Goal: Information Seeking & Learning: Learn about a topic

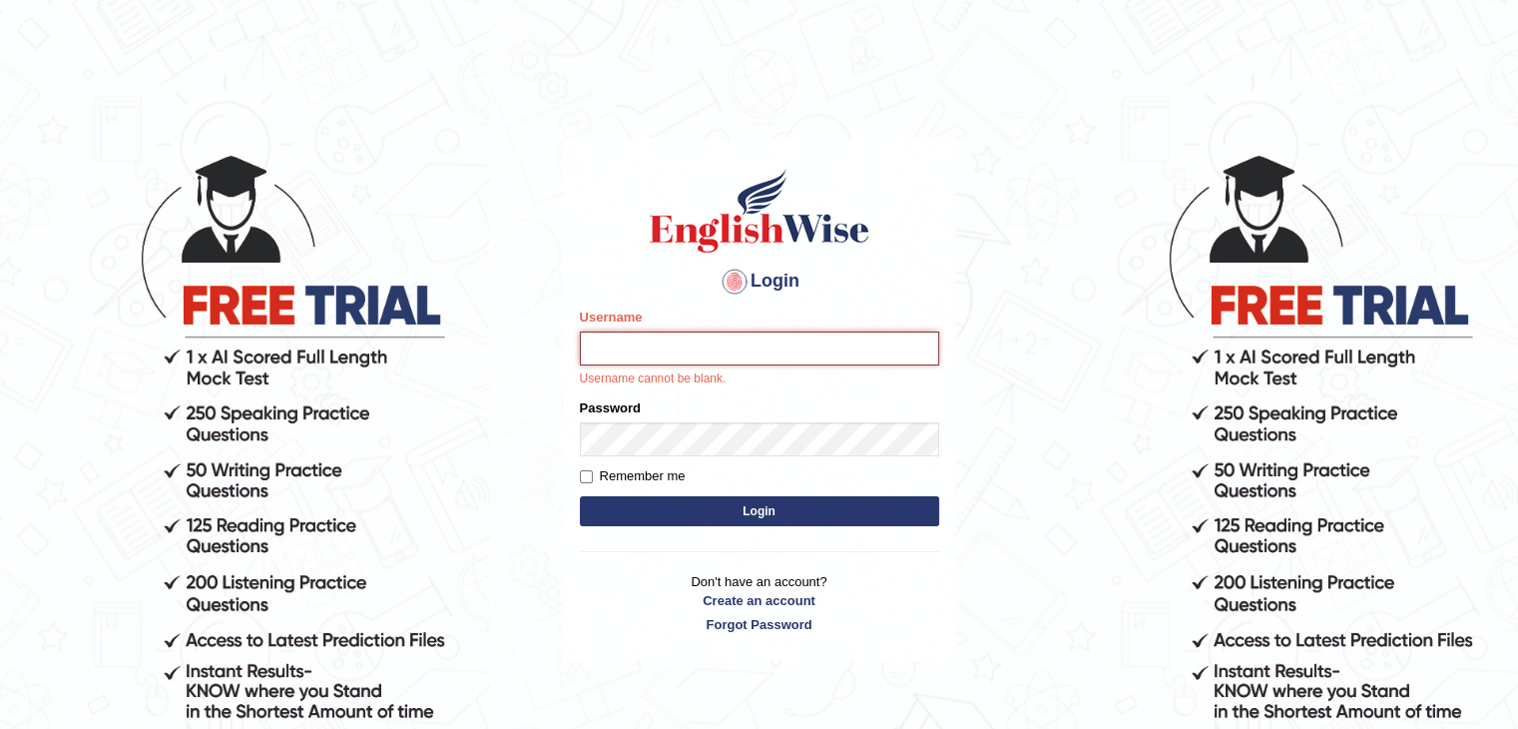
type input "[DEMOGRAPHIC_DATA]"
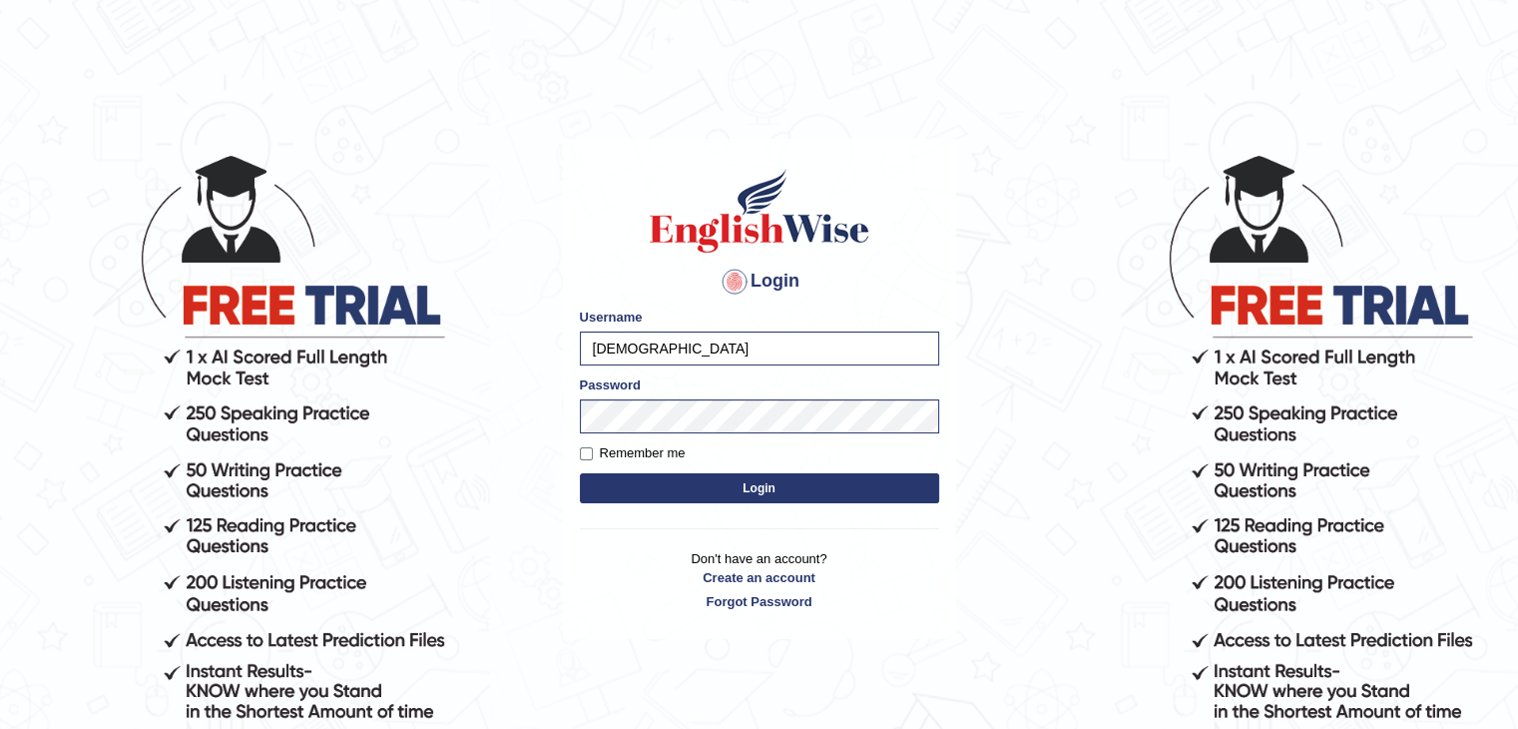
click at [689, 489] on button "Login" at bounding box center [759, 488] width 359 height 30
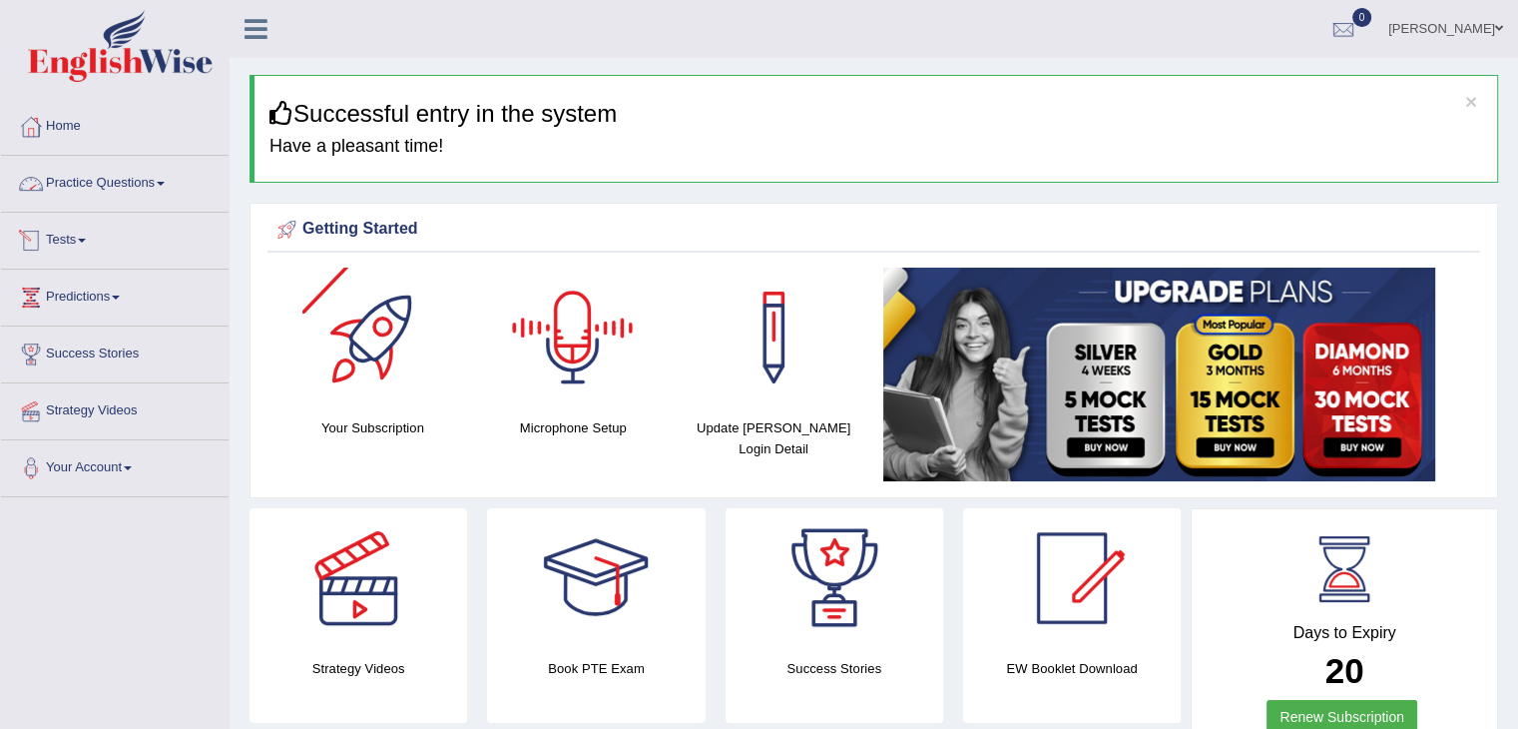
click at [136, 188] on link "Practice Questions" at bounding box center [115, 181] width 228 height 50
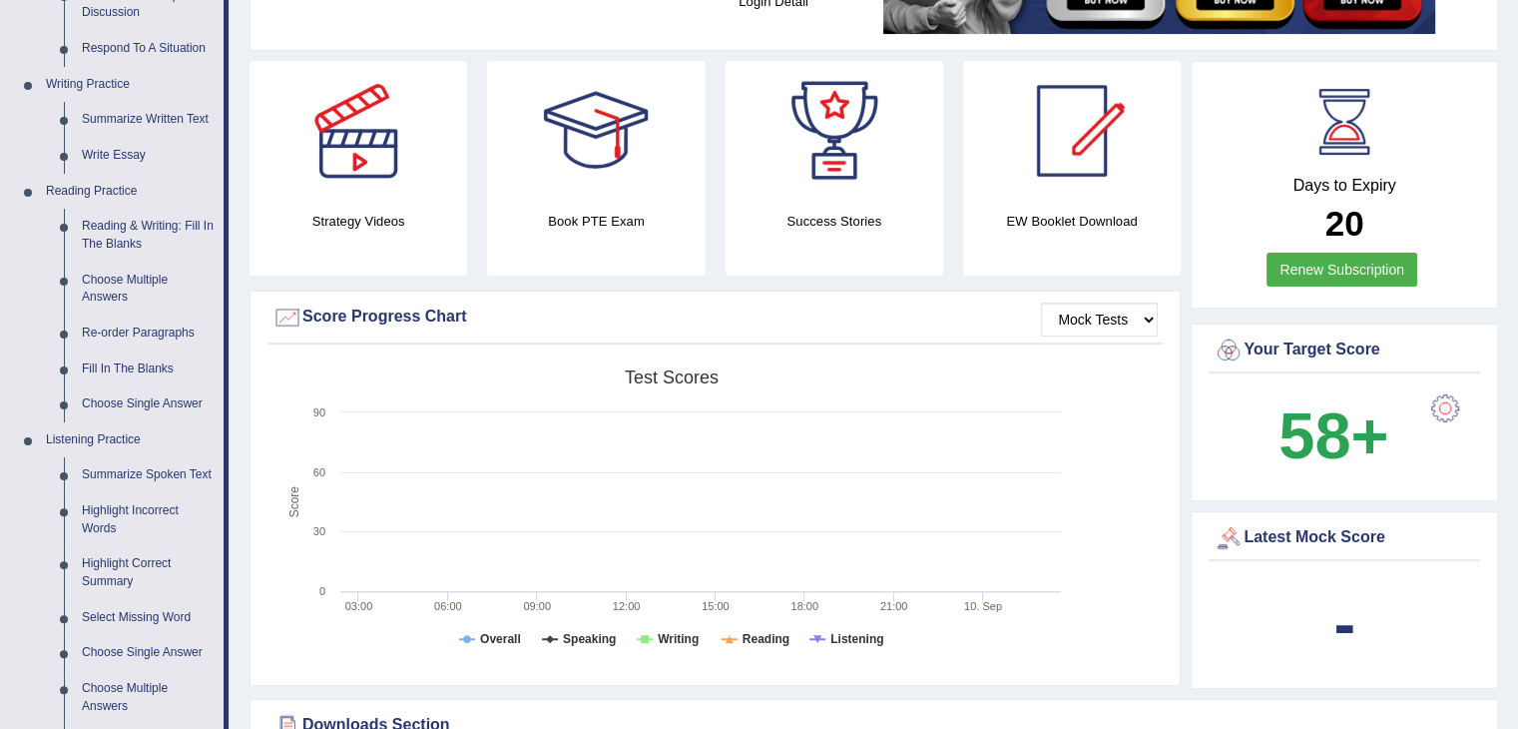
scroll to position [461, 0]
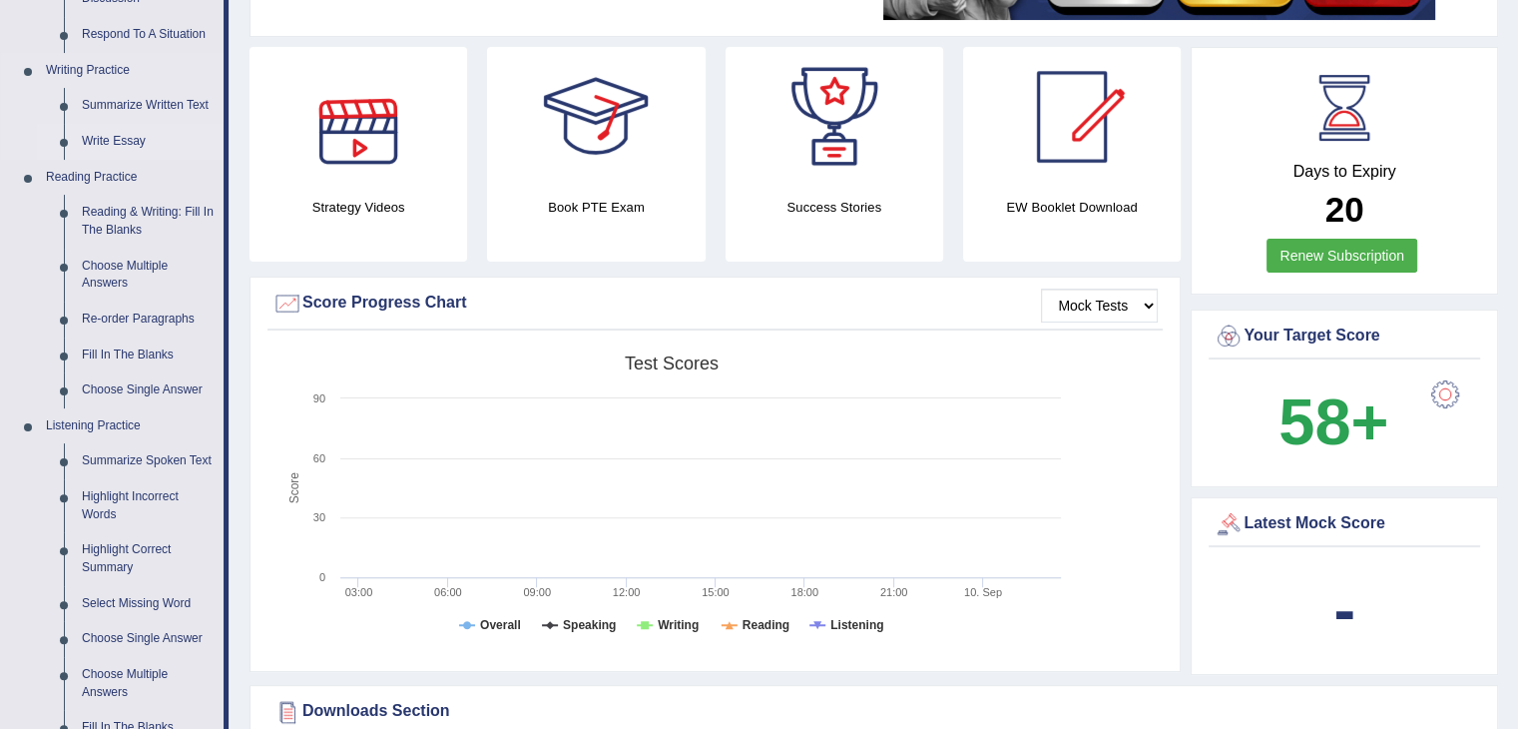
click at [96, 137] on link "Write Essay" at bounding box center [148, 142] width 151 height 36
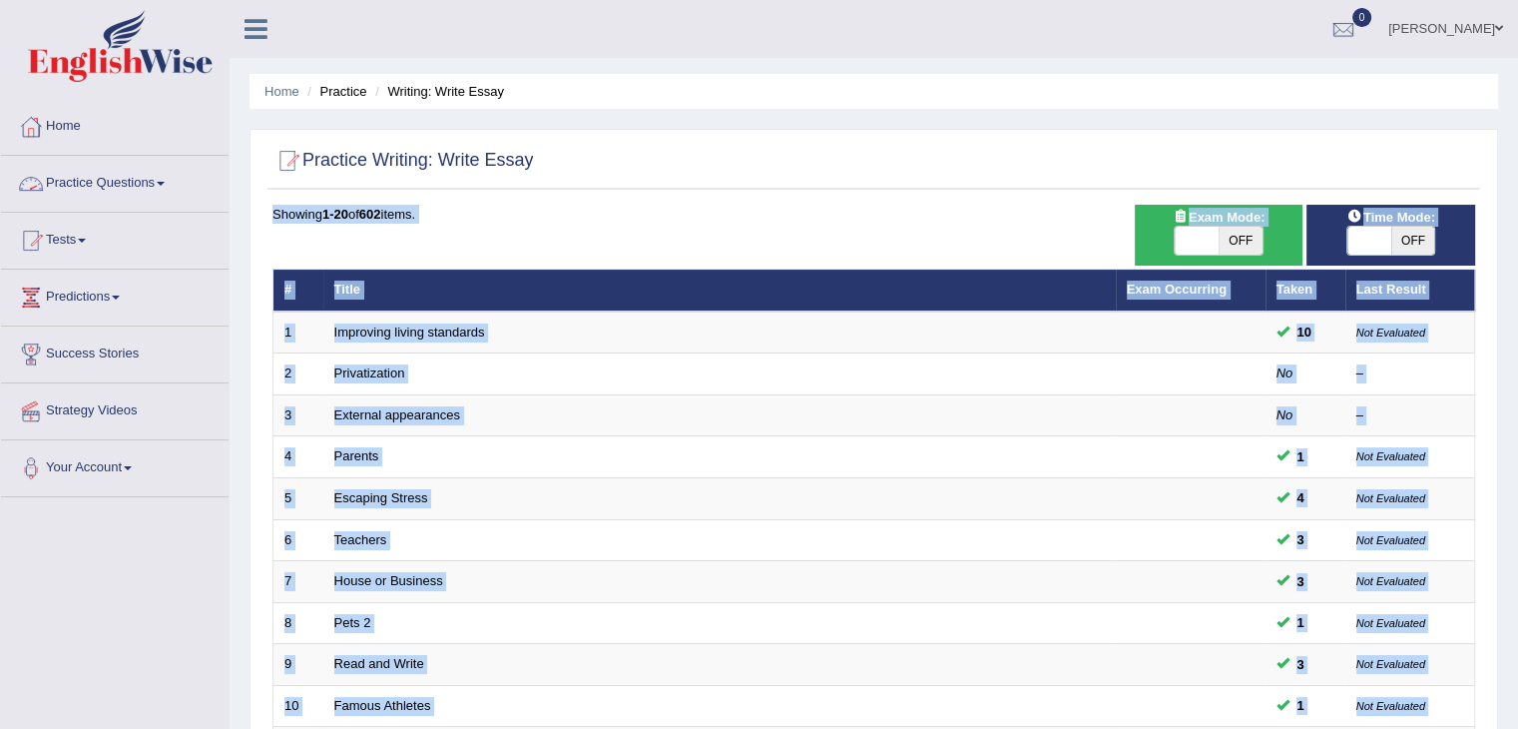
drag, startPoint x: 1400, startPoint y: 178, endPoint x: 1532, endPoint y: 193, distance: 132.6
click at [1517, 193] on html "Toggle navigation Home Practice Questions Speaking Practice Read Aloud Repeat S…" at bounding box center [759, 364] width 1518 height 729
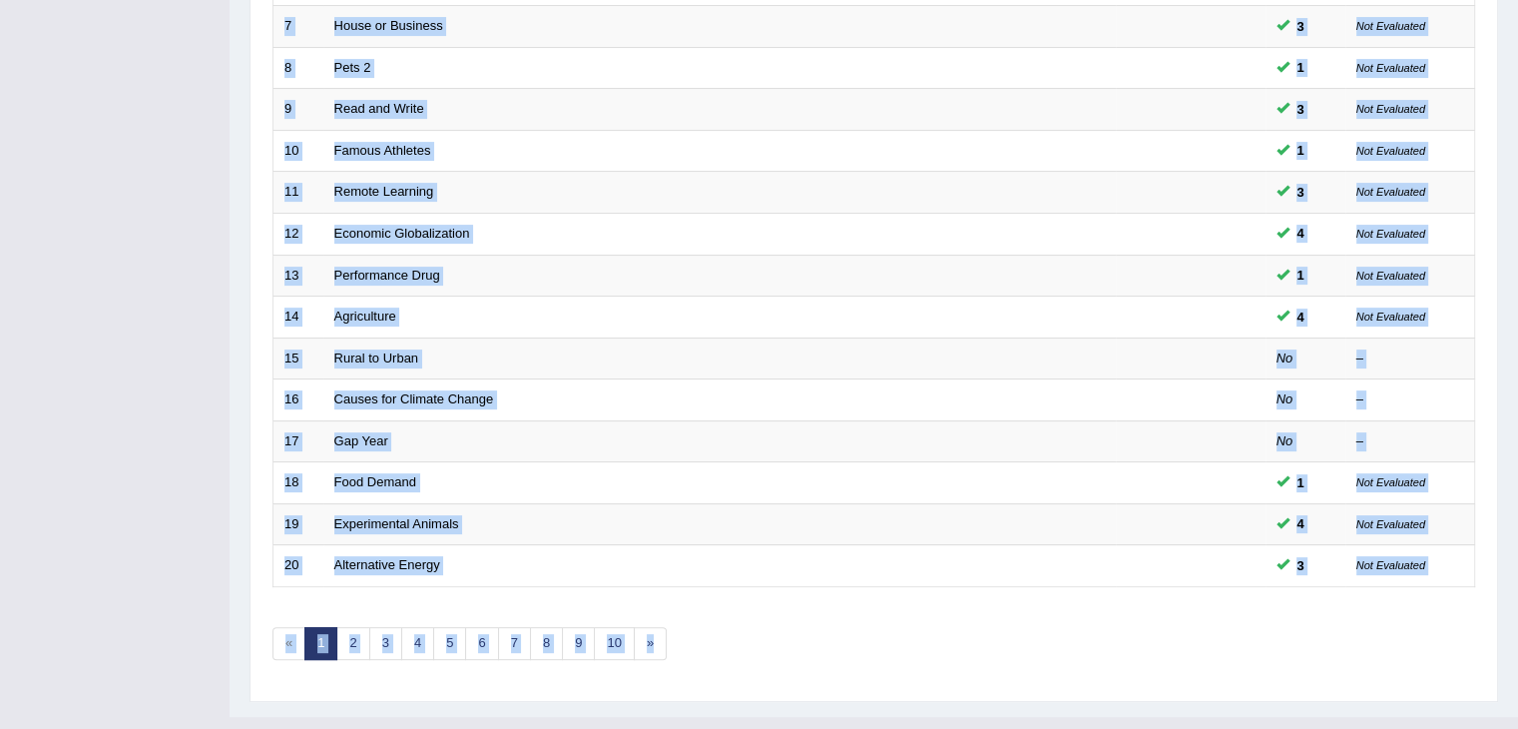
scroll to position [563, 0]
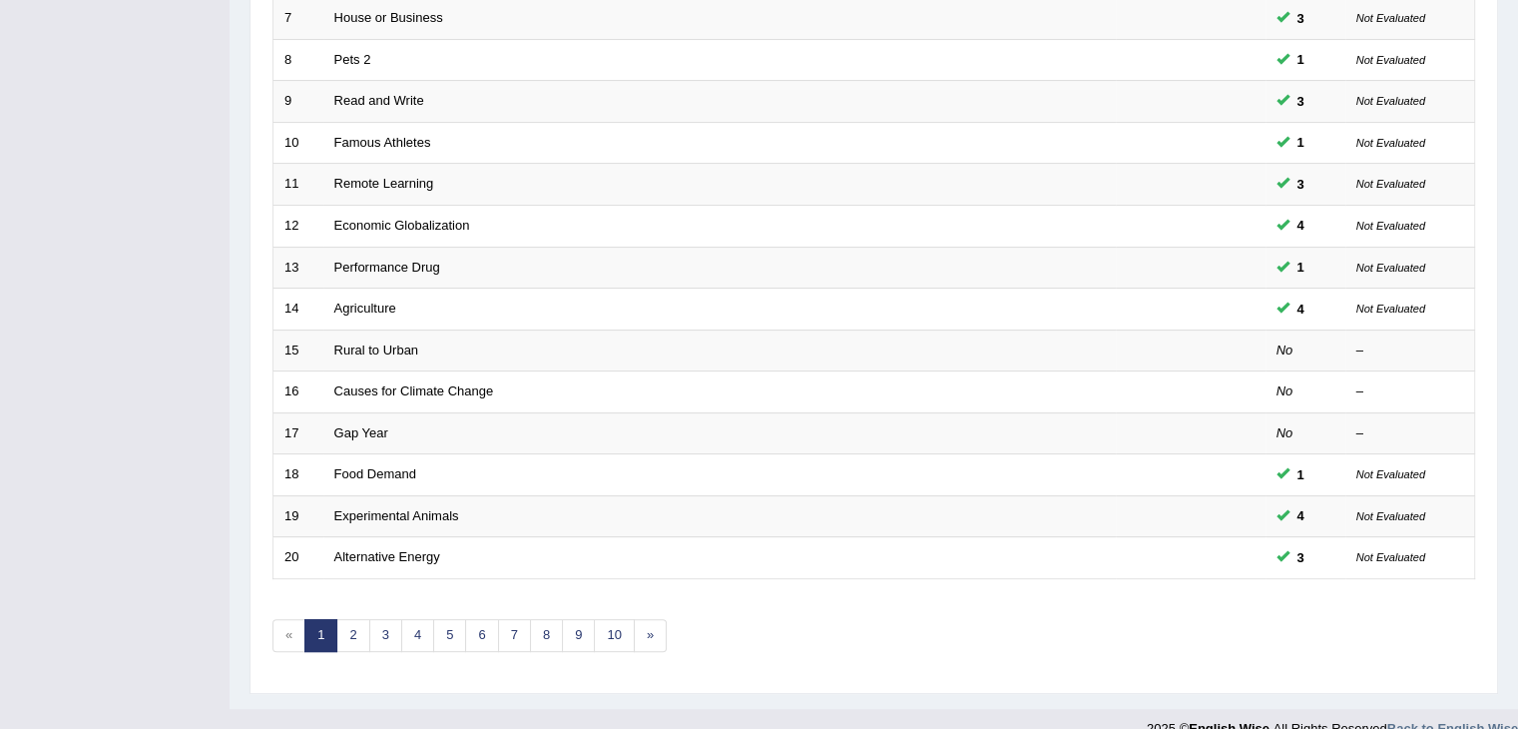
click at [1099, 607] on div "Showing 1-20 of 602 items. # Title Exam Occurring Taken Last Result 1 Improving…" at bounding box center [873, 159] width 1203 height 1035
click at [351, 625] on link "2" at bounding box center [352, 635] width 33 height 33
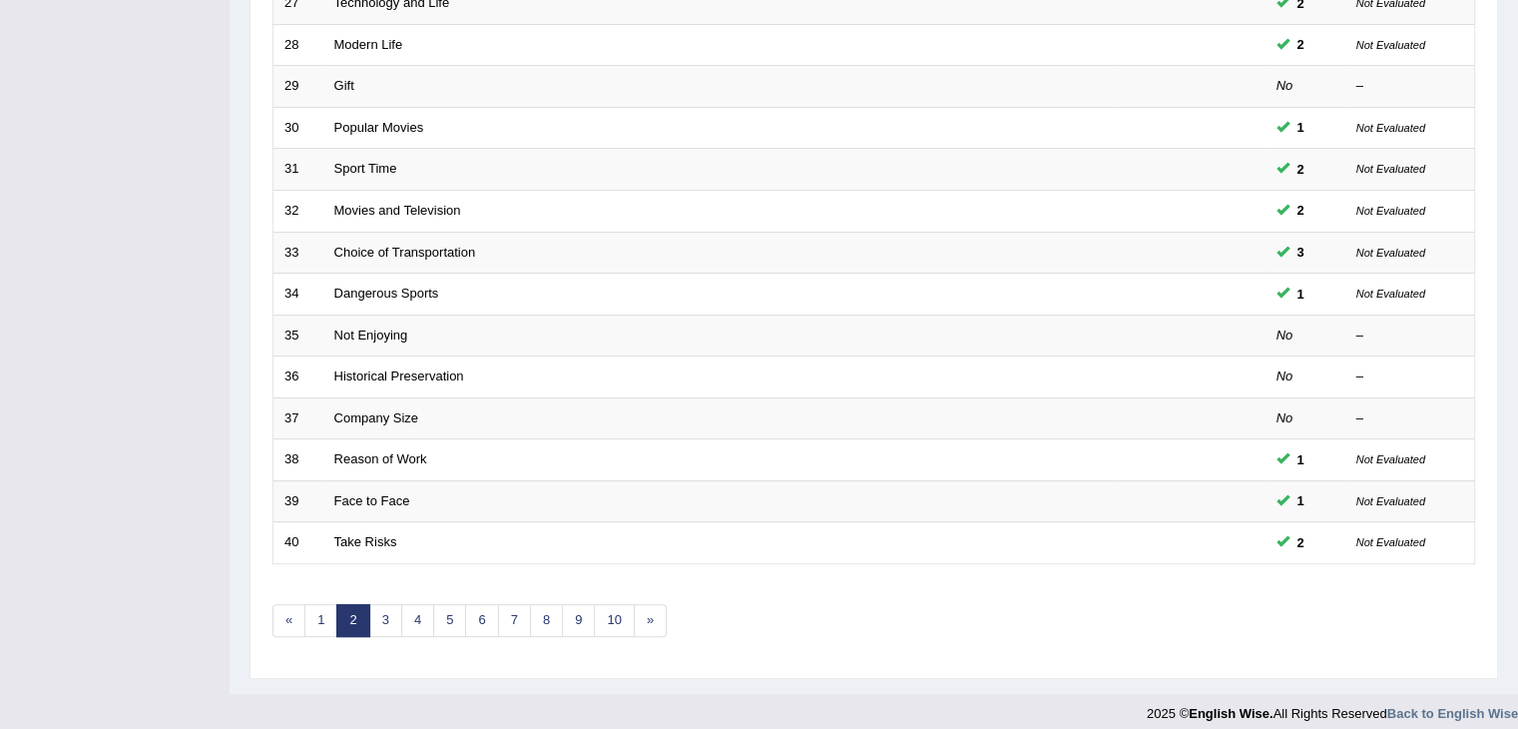
scroll to position [587, 0]
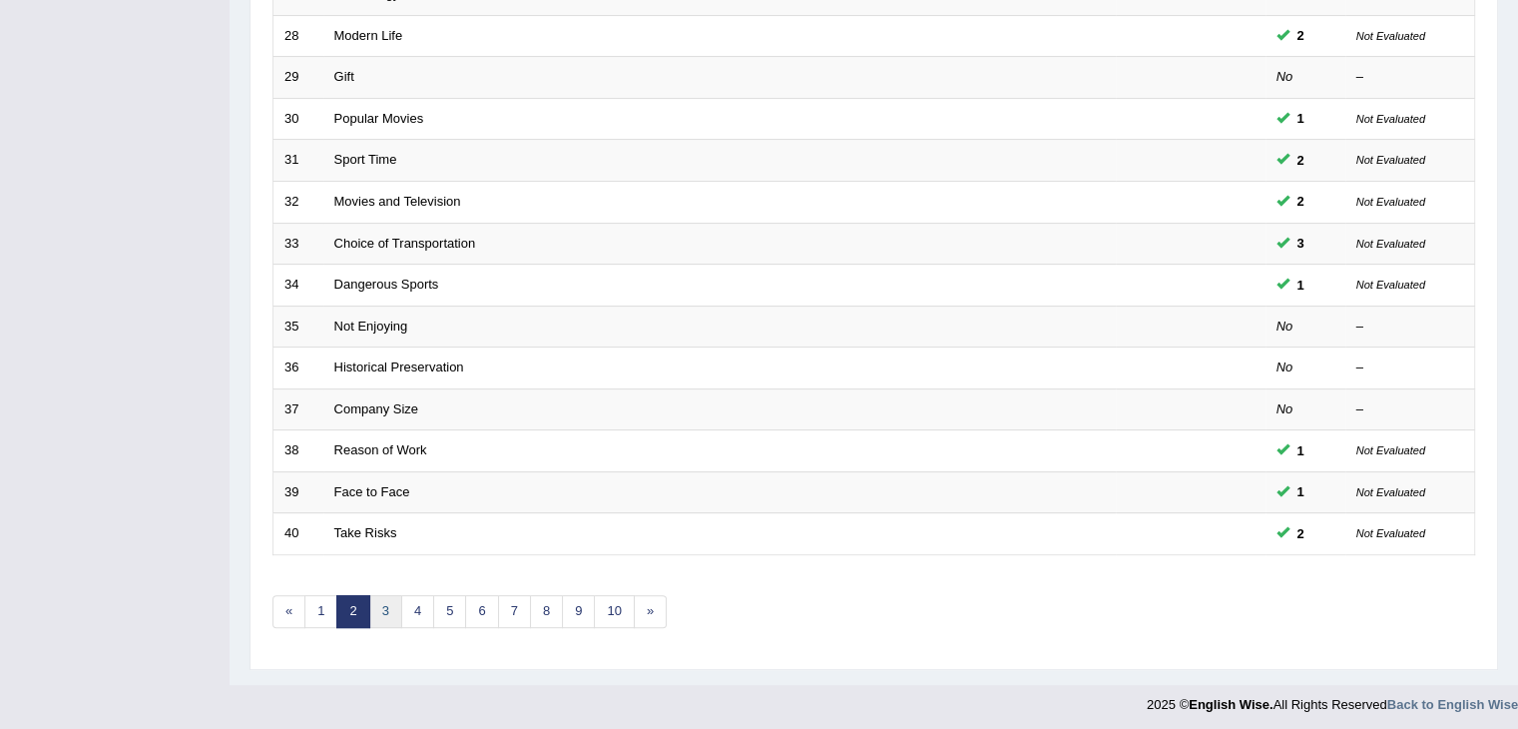
click at [384, 600] on link "3" at bounding box center [385, 611] width 33 height 33
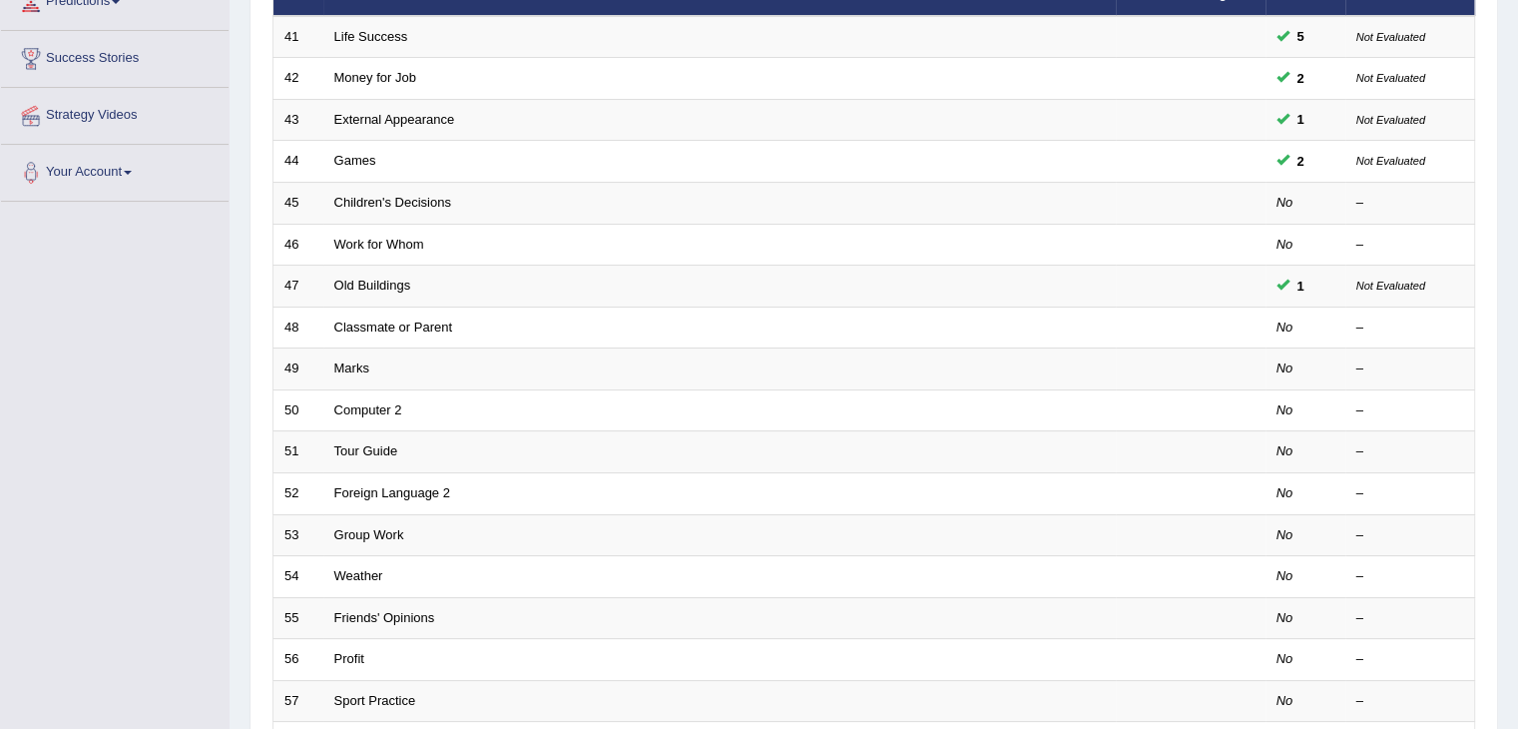
scroll to position [308, 0]
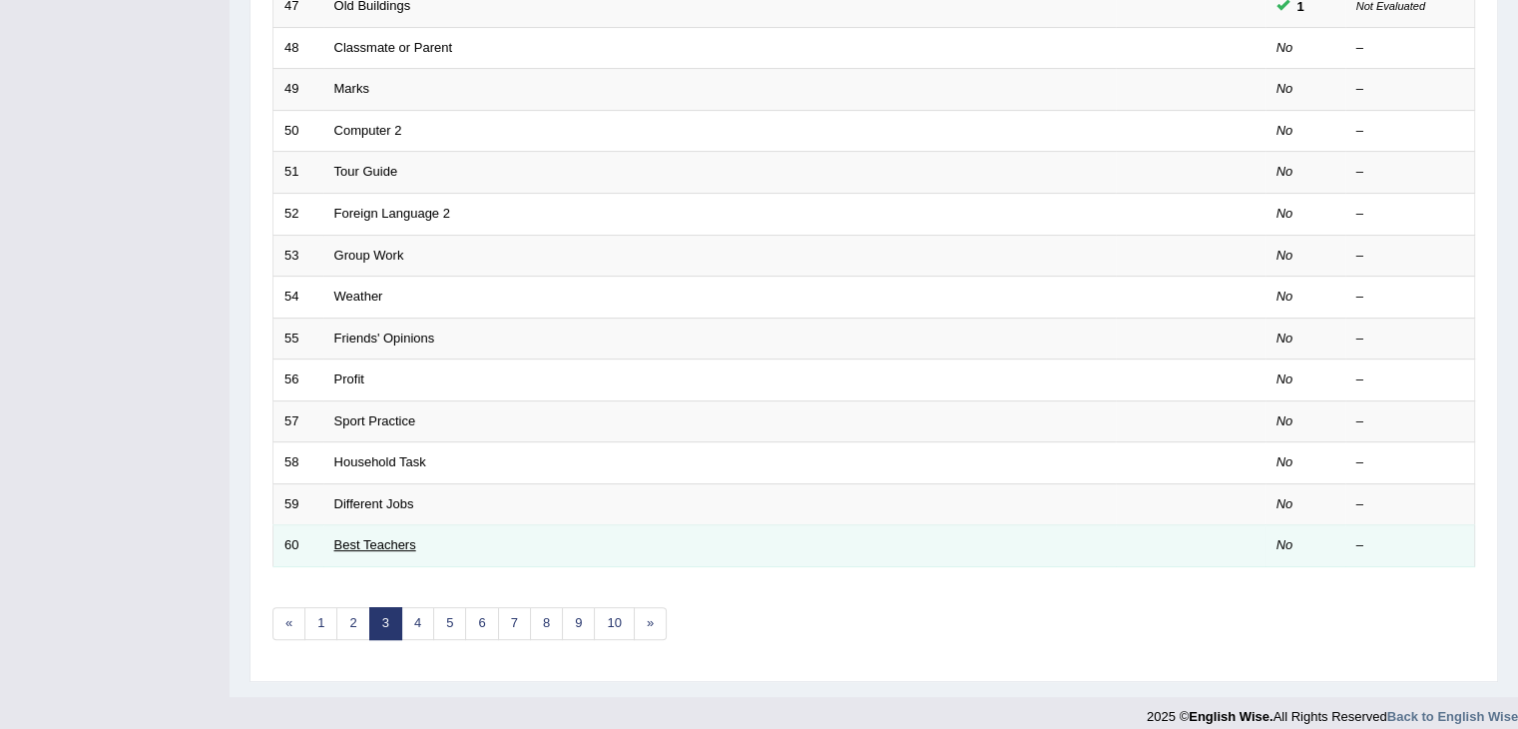
click at [369, 537] on link "Best Teachers" at bounding box center [375, 544] width 82 height 15
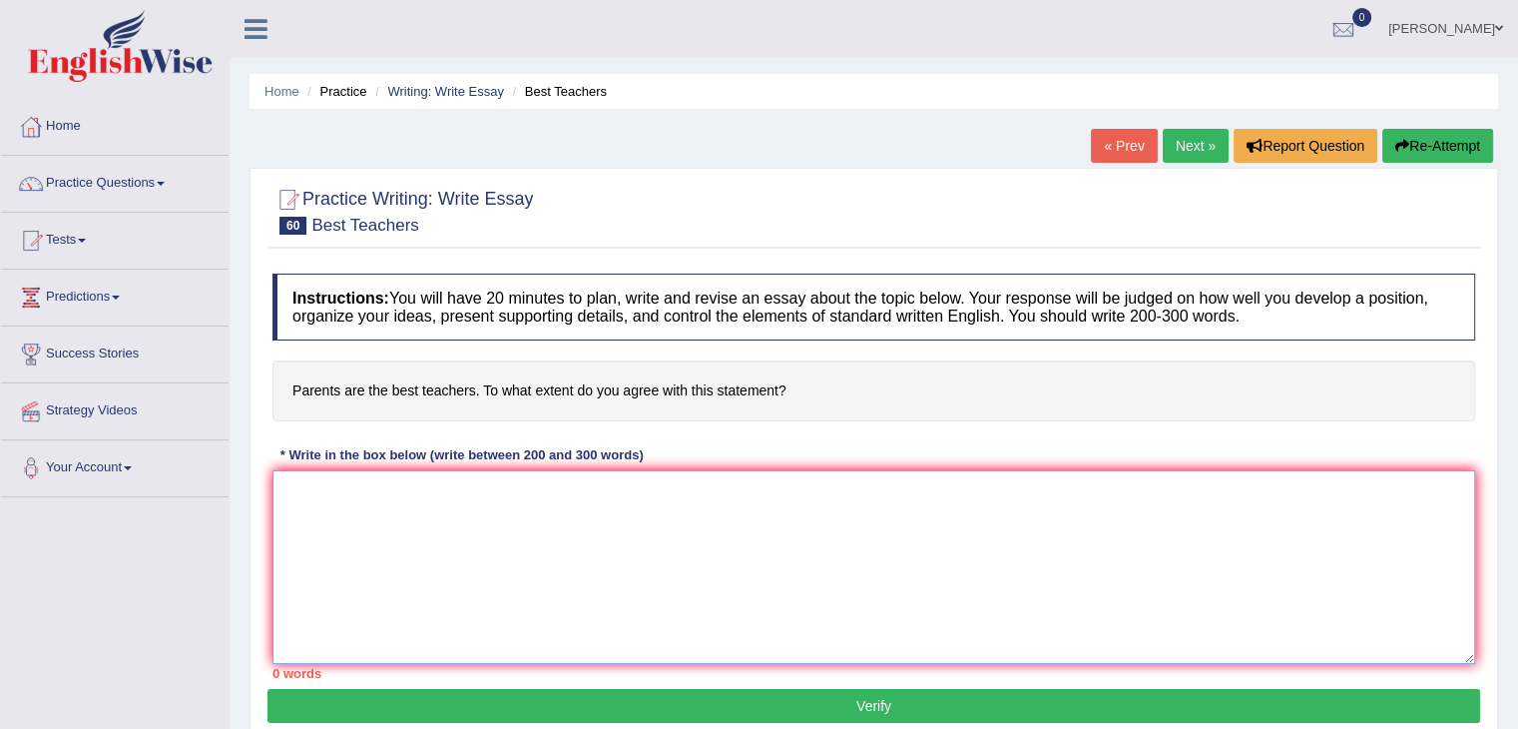
click at [318, 491] on textarea at bounding box center [873, 567] width 1203 height 194
click at [460, 482] on textarea "The increasing influenc" at bounding box center [873, 567] width 1203 height 194
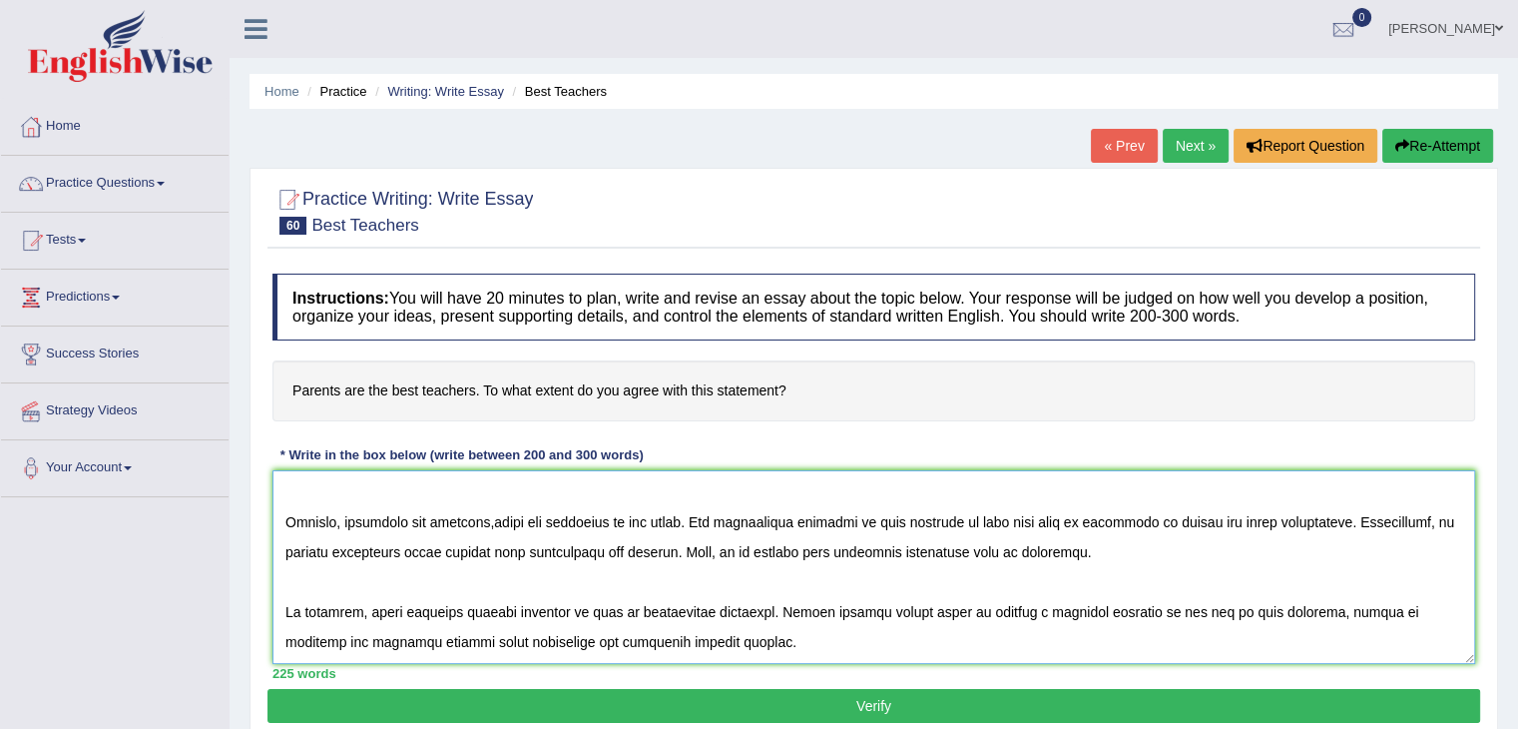
scroll to position [256, 0]
type textarea "The increasing influence of best teachers on our lives has ignited numerous dis…"
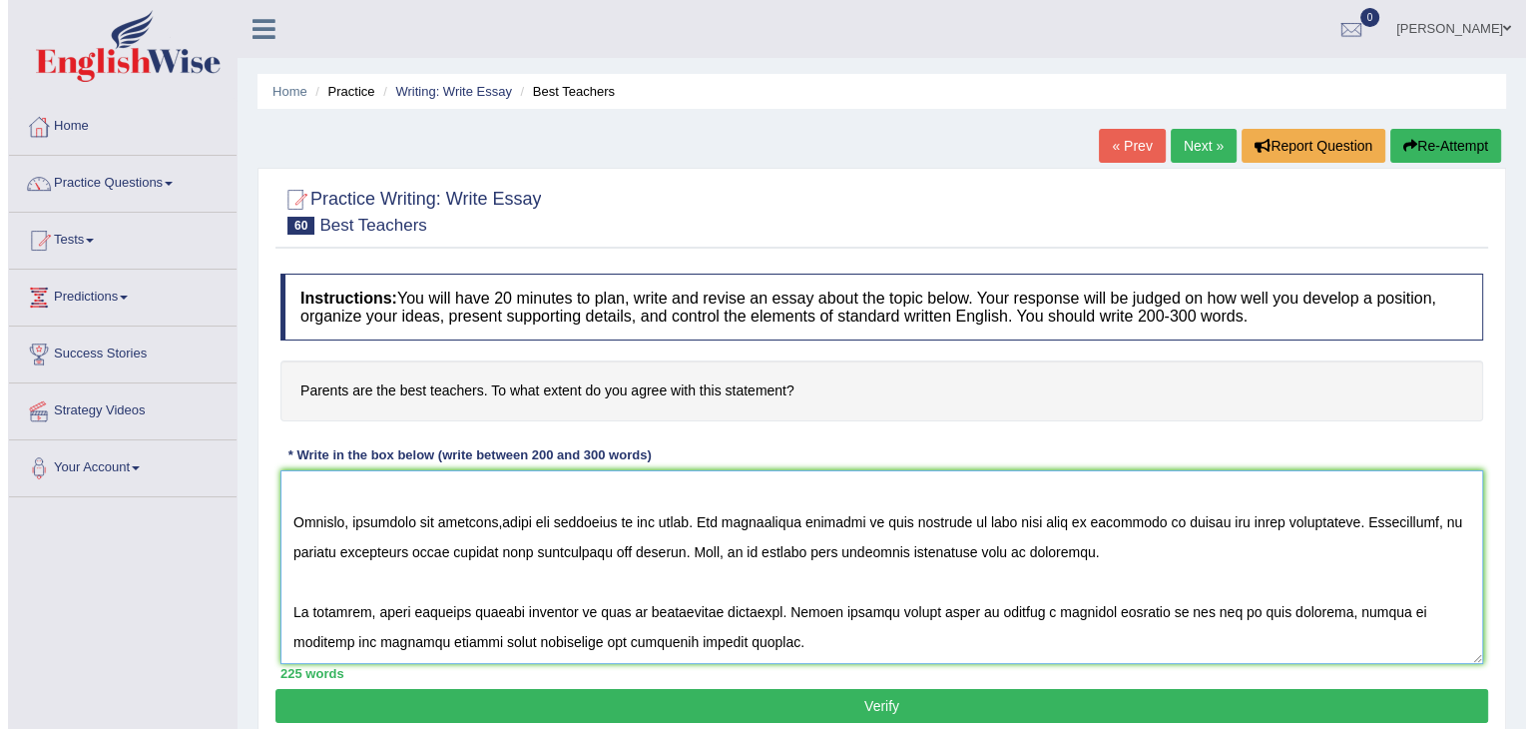
scroll to position [176, 0]
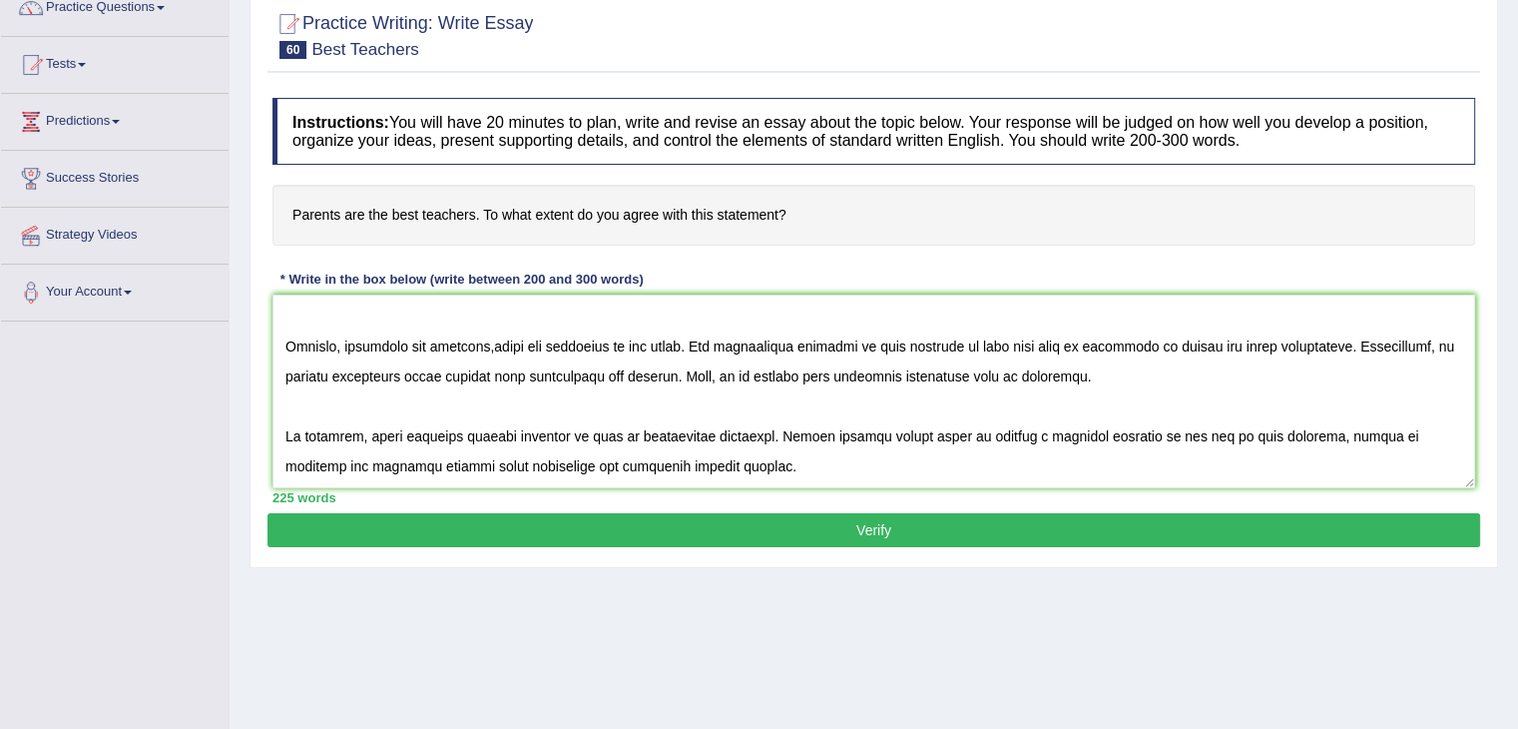
click at [892, 522] on button "Verify" at bounding box center [873, 530] width 1213 height 34
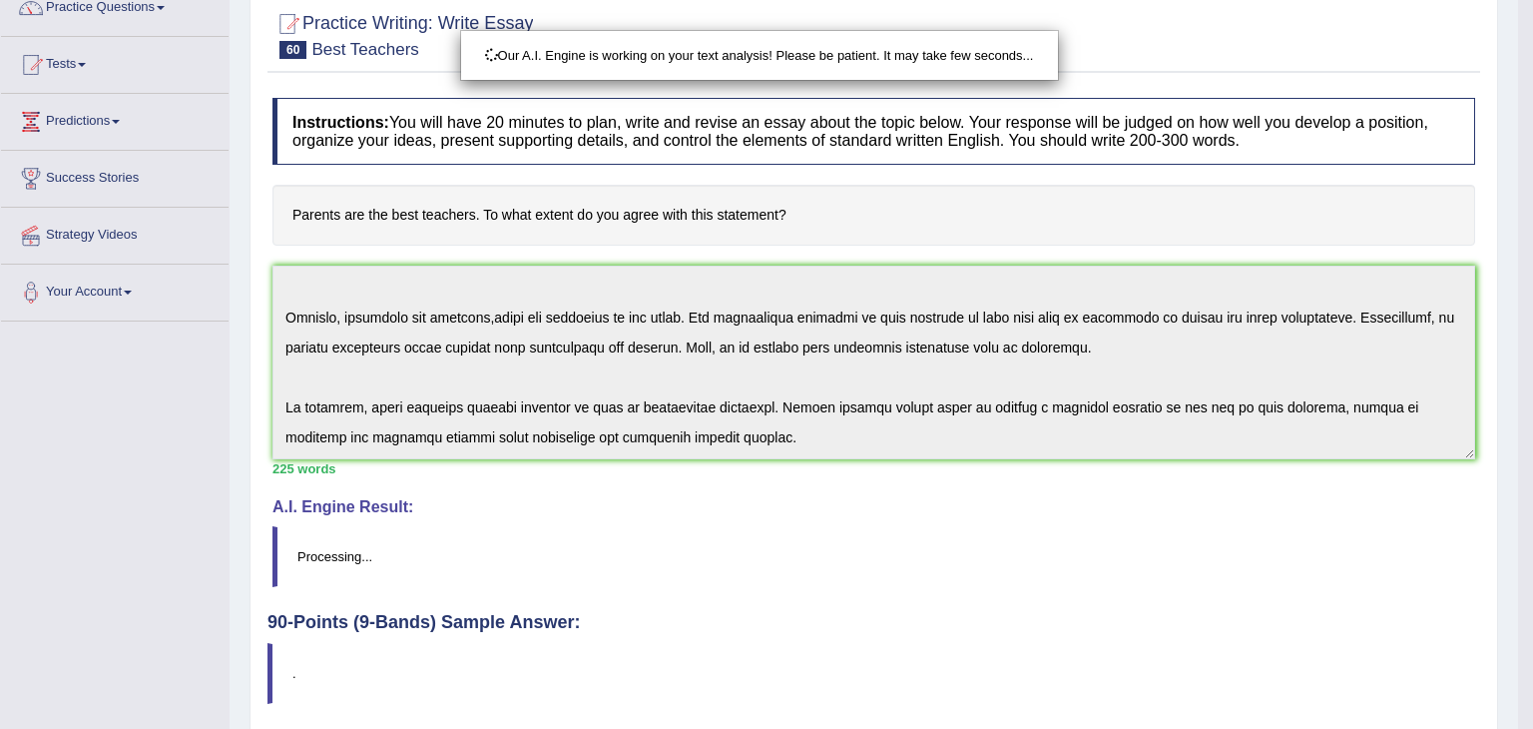
drag, startPoint x: 1532, startPoint y: 184, endPoint x: 1532, endPoint y: 340, distance: 156.7
click at [1517, 340] on html "Toggle navigation Home Practice Questions Speaking Practice Read Aloud Repeat S…" at bounding box center [766, 188] width 1533 height 729
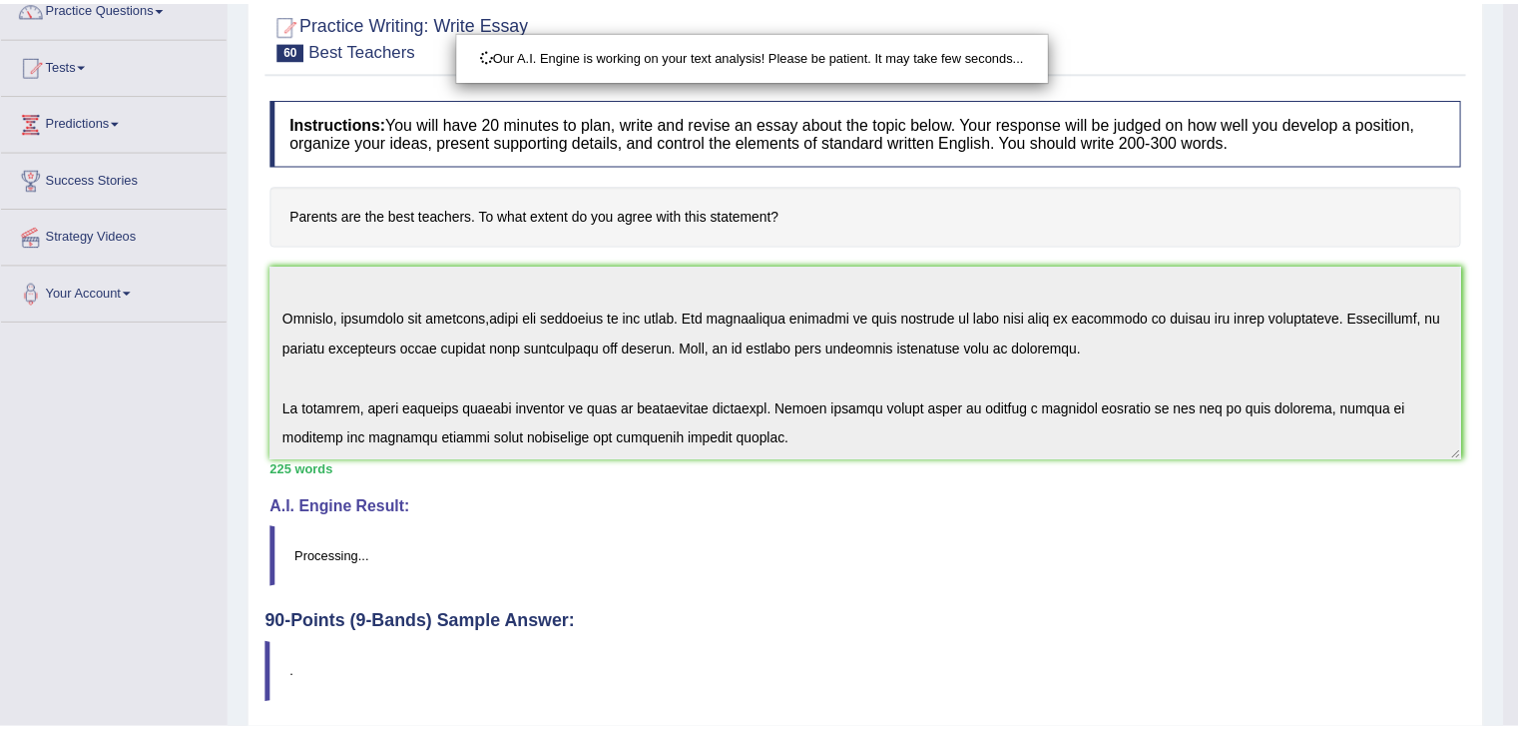
scroll to position [319, 0]
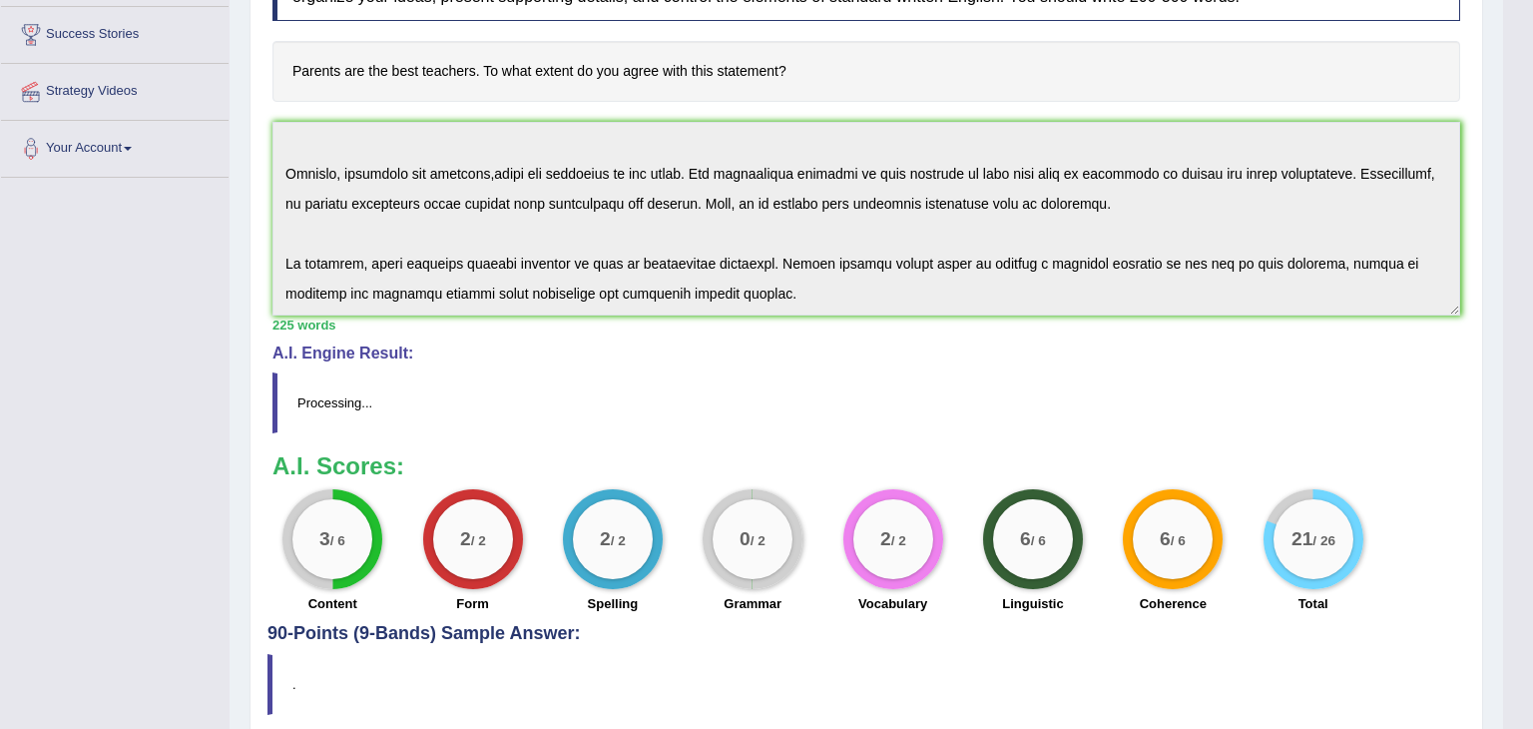
drag, startPoint x: 1532, startPoint y: 297, endPoint x: 1532, endPoint y: 420, distance: 122.8
click at [1517, 409] on html "Toggle navigation Home Practice Questions Speaking Practice Read Aloud Repeat S…" at bounding box center [766, 45] width 1533 height 729
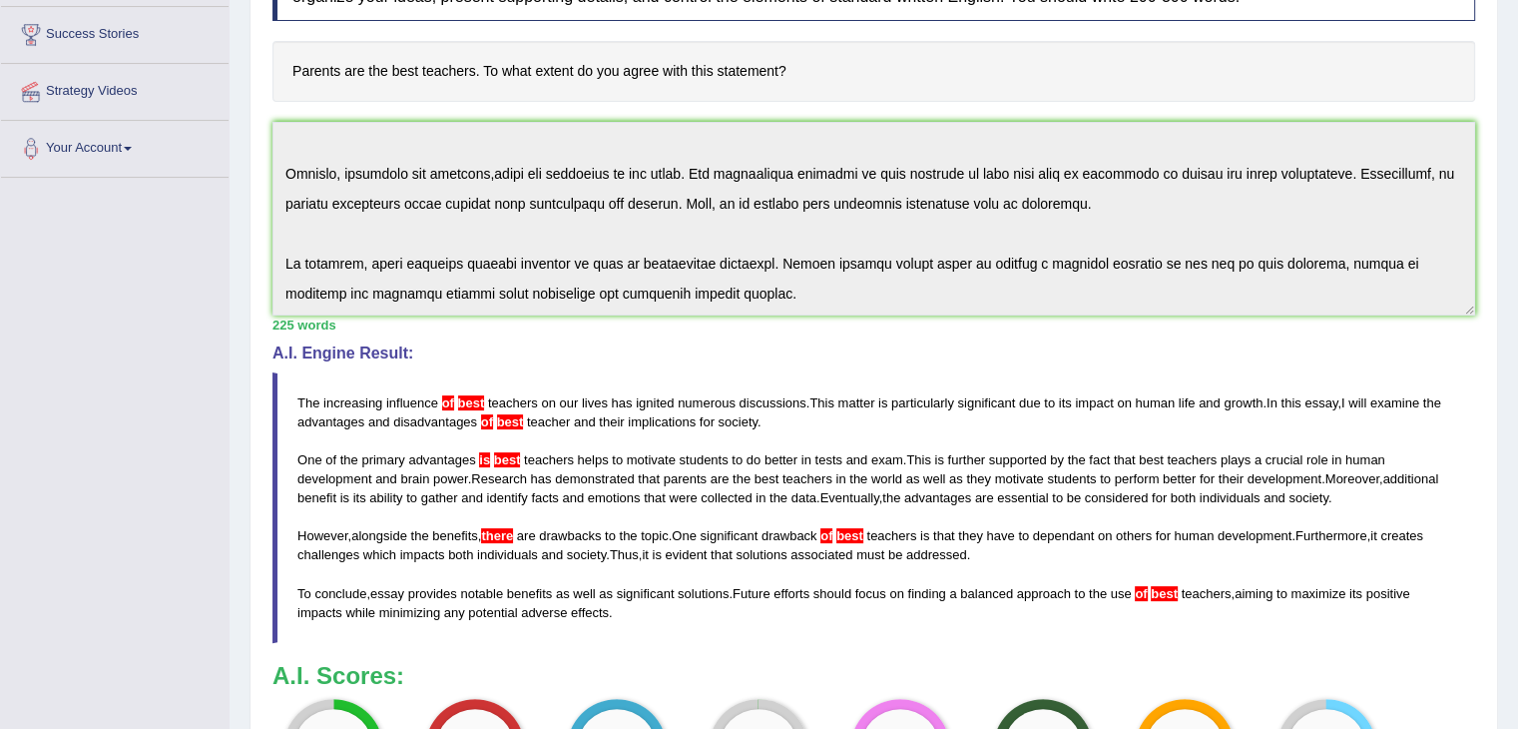
drag, startPoint x: 1532, startPoint y: 323, endPoint x: 1531, endPoint y: 486, distance: 162.7
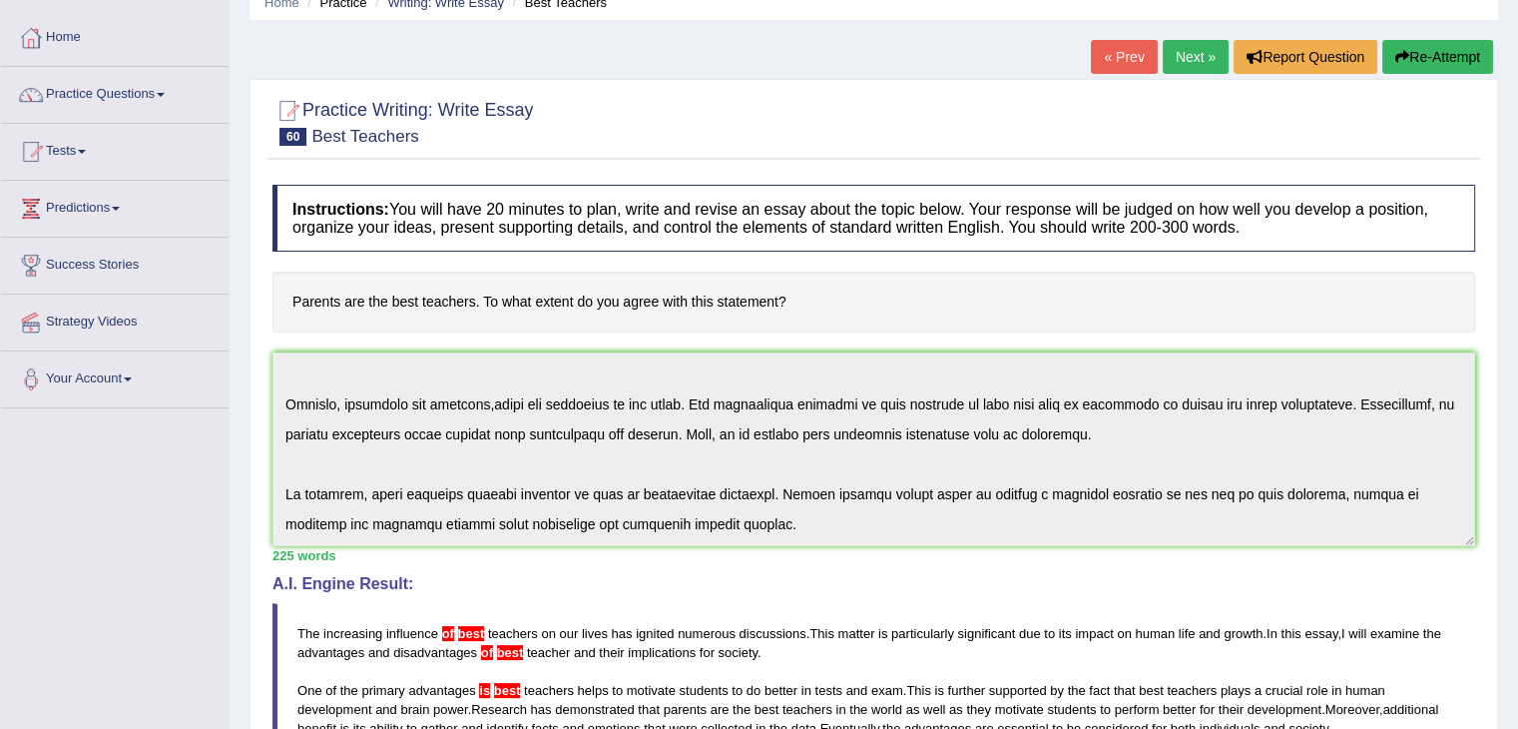
scroll to position [28, 0]
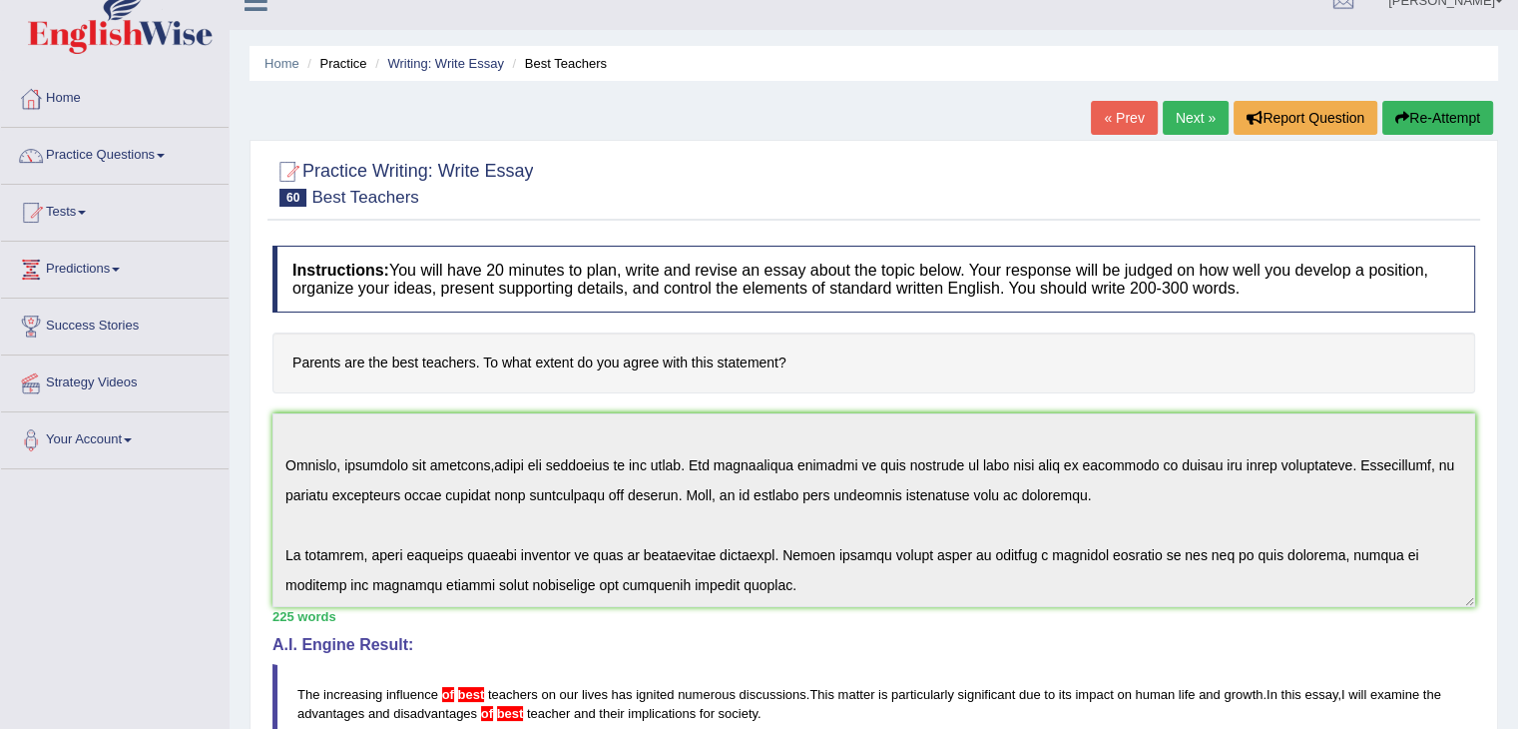
click at [1176, 121] on link "Next »" at bounding box center [1196, 118] width 66 height 34
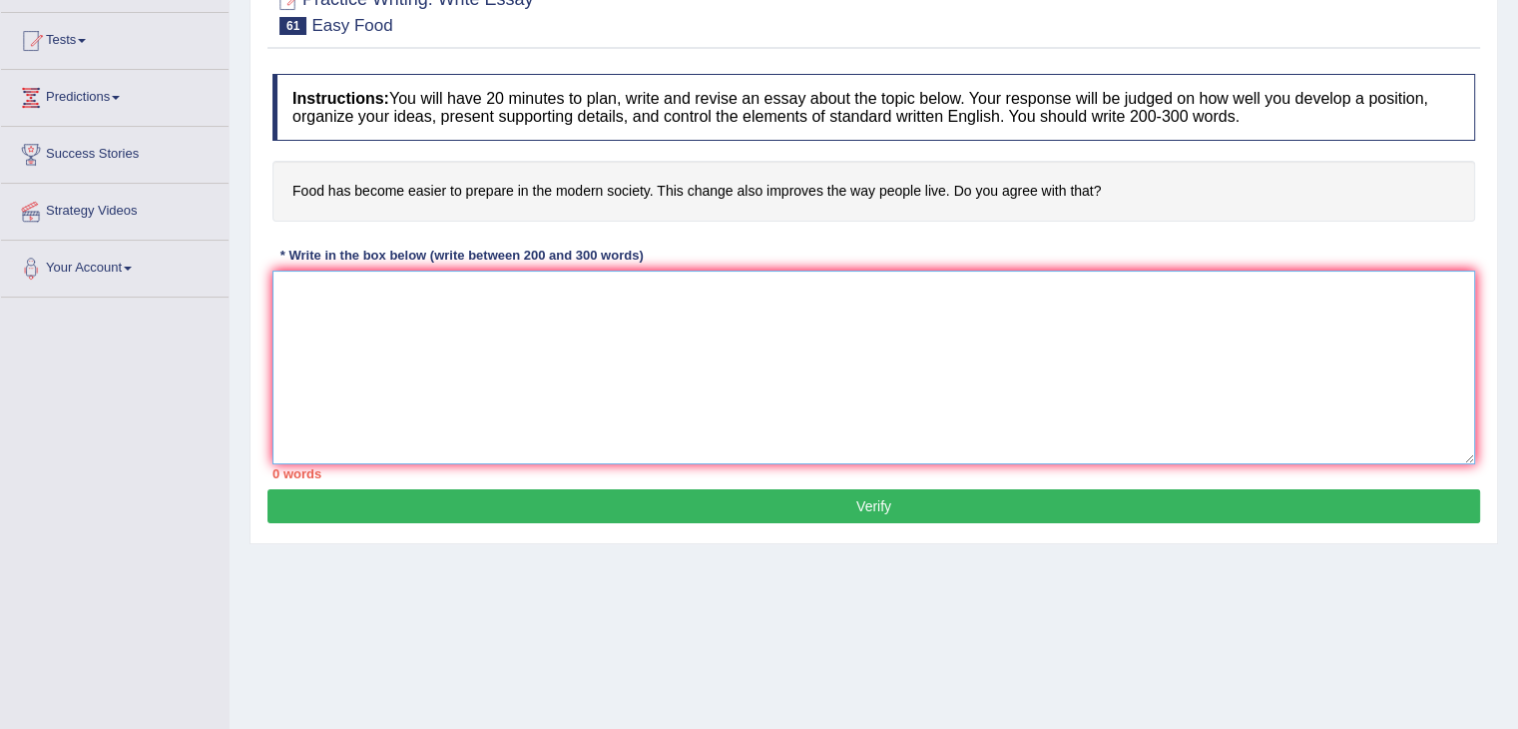
click at [740, 426] on textarea at bounding box center [873, 367] width 1203 height 194
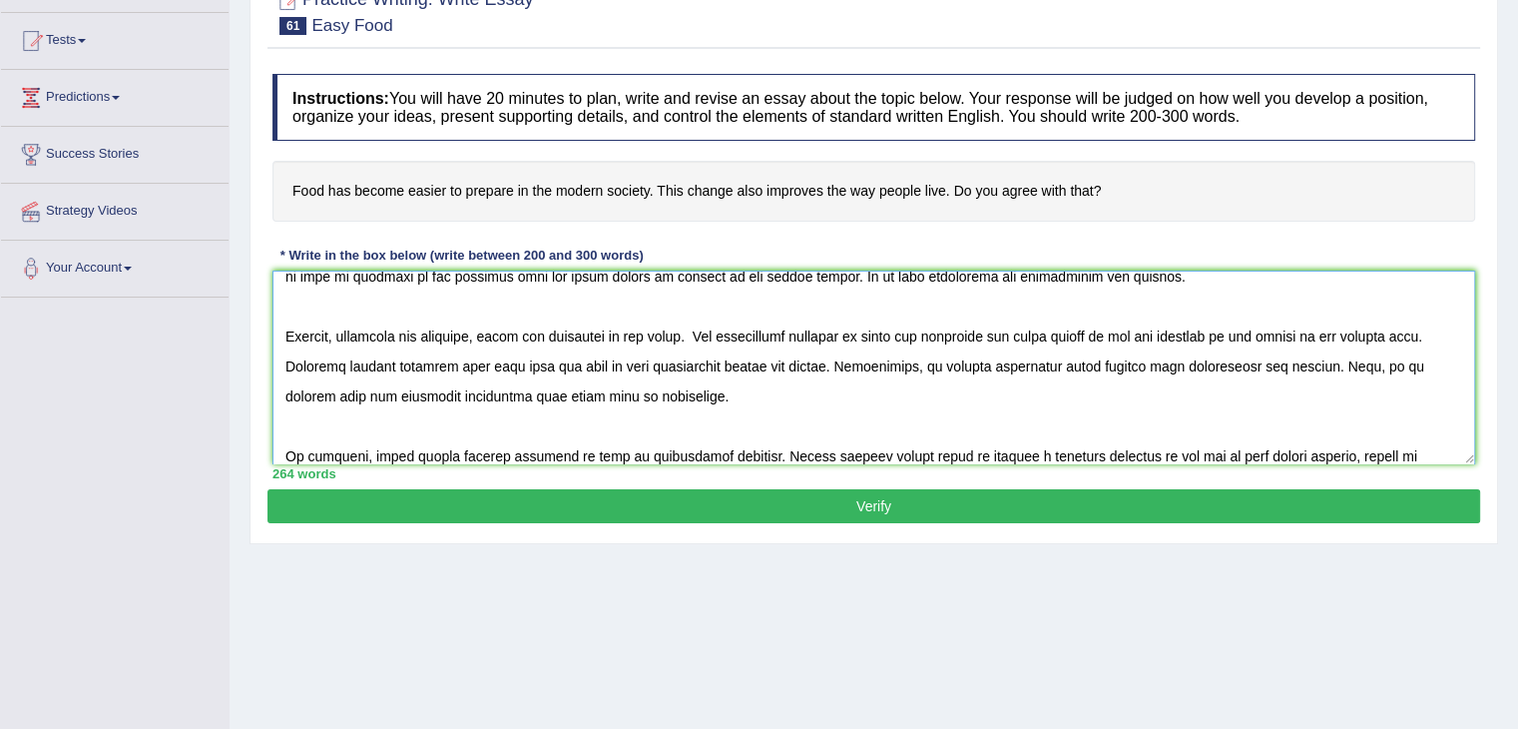
scroll to position [226, 0]
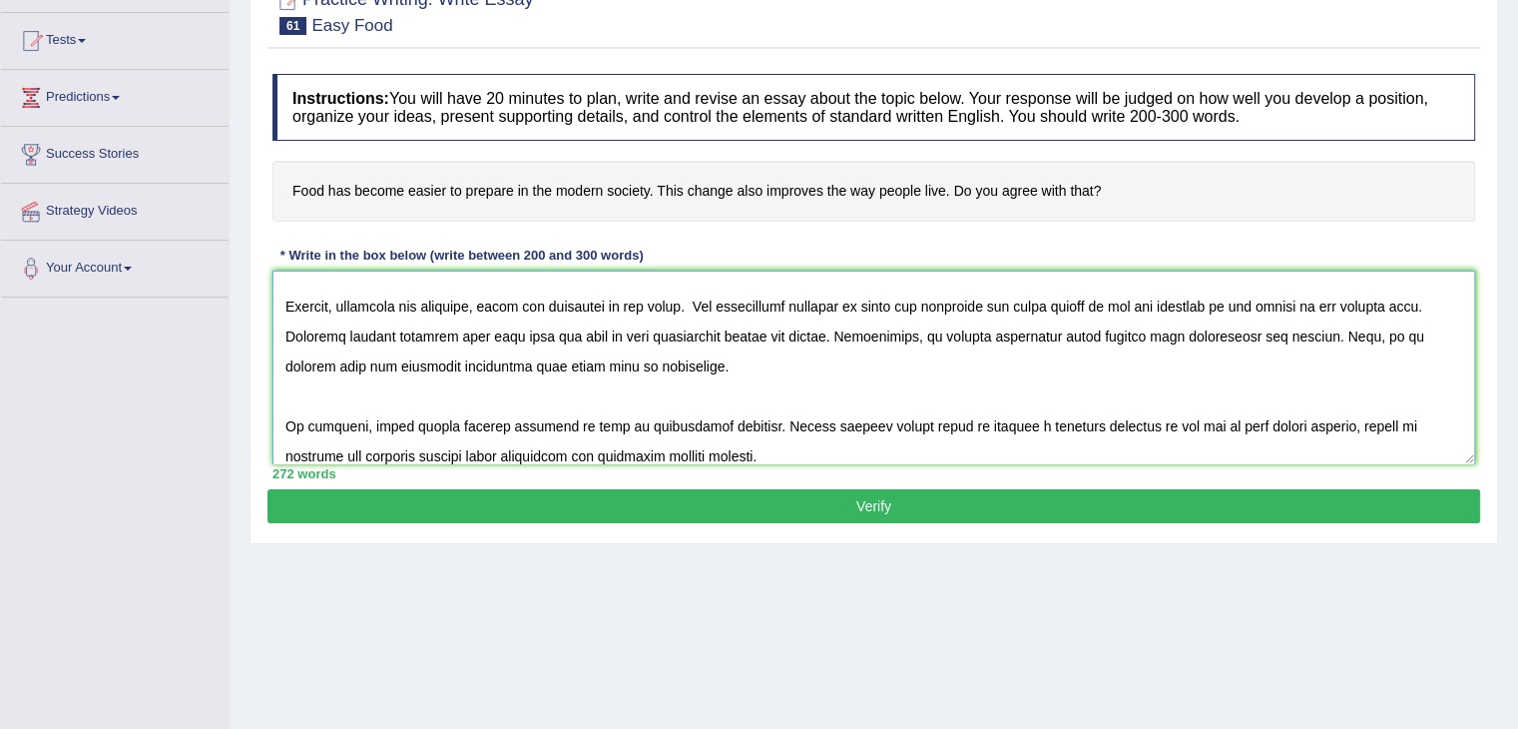
type textarea "The increasing influence of easy food on our lives has ignited numerous discuss…"
click at [534, 510] on button "Verify" at bounding box center [873, 506] width 1213 height 34
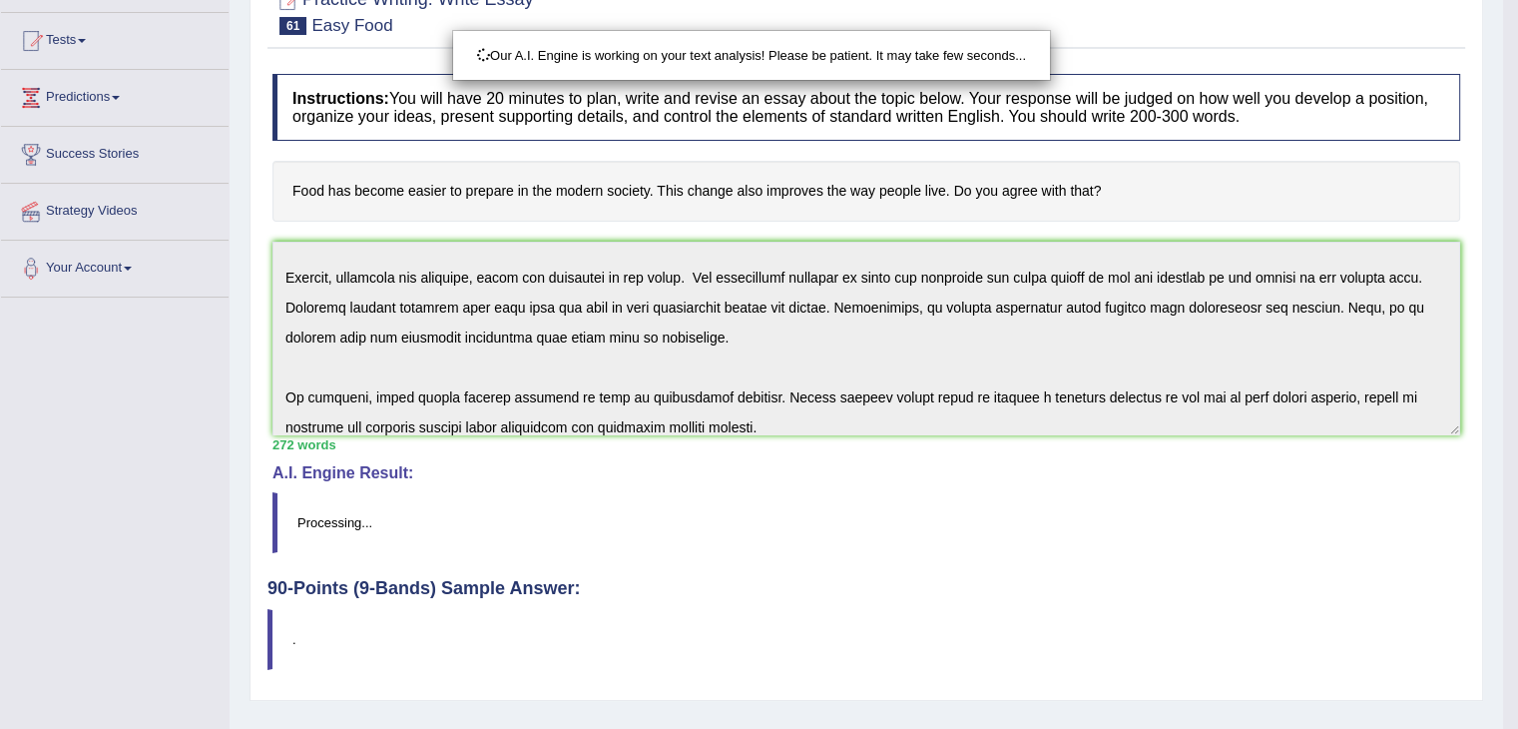
scroll to position [319, 0]
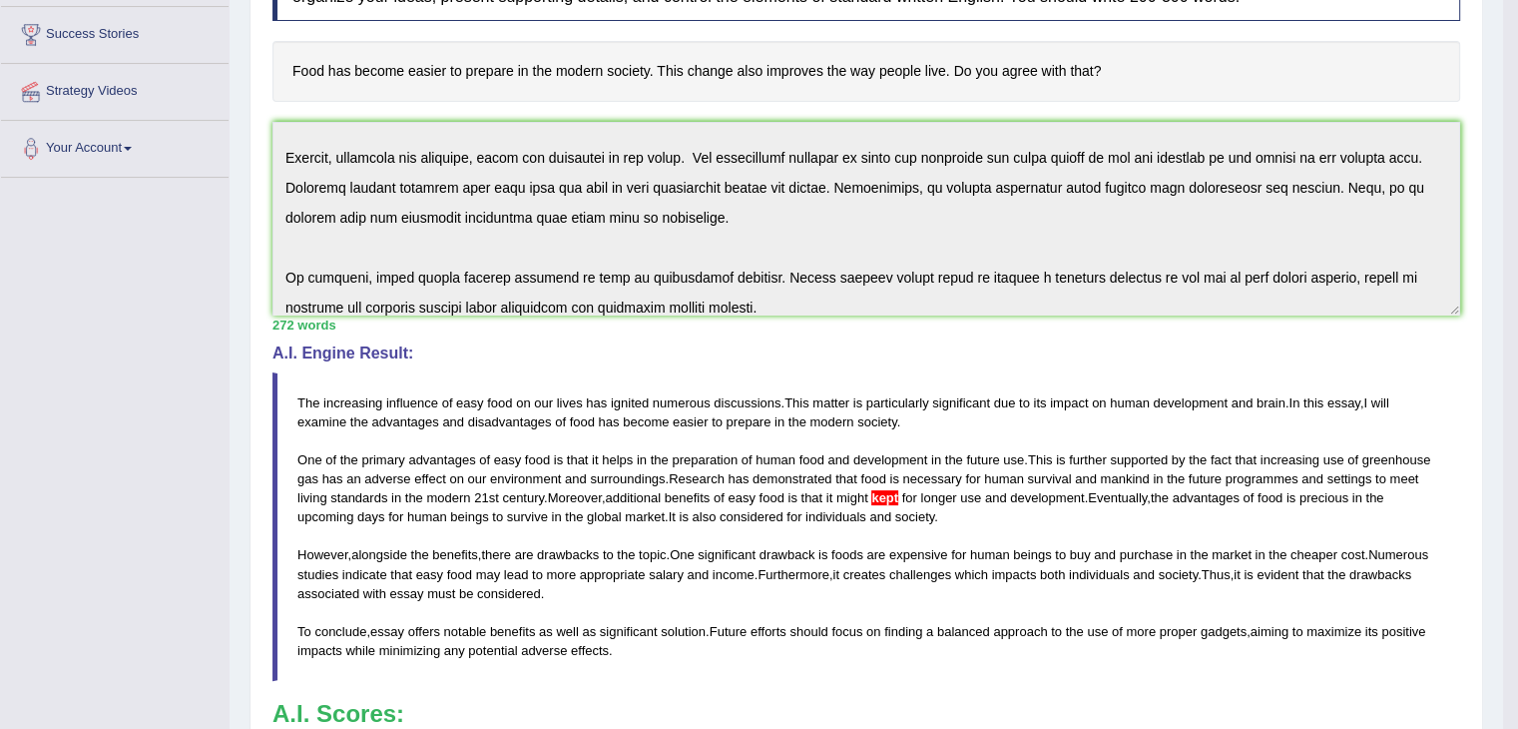
drag, startPoint x: 1532, startPoint y: 263, endPoint x: 1531, endPoint y: 431, distance: 167.7
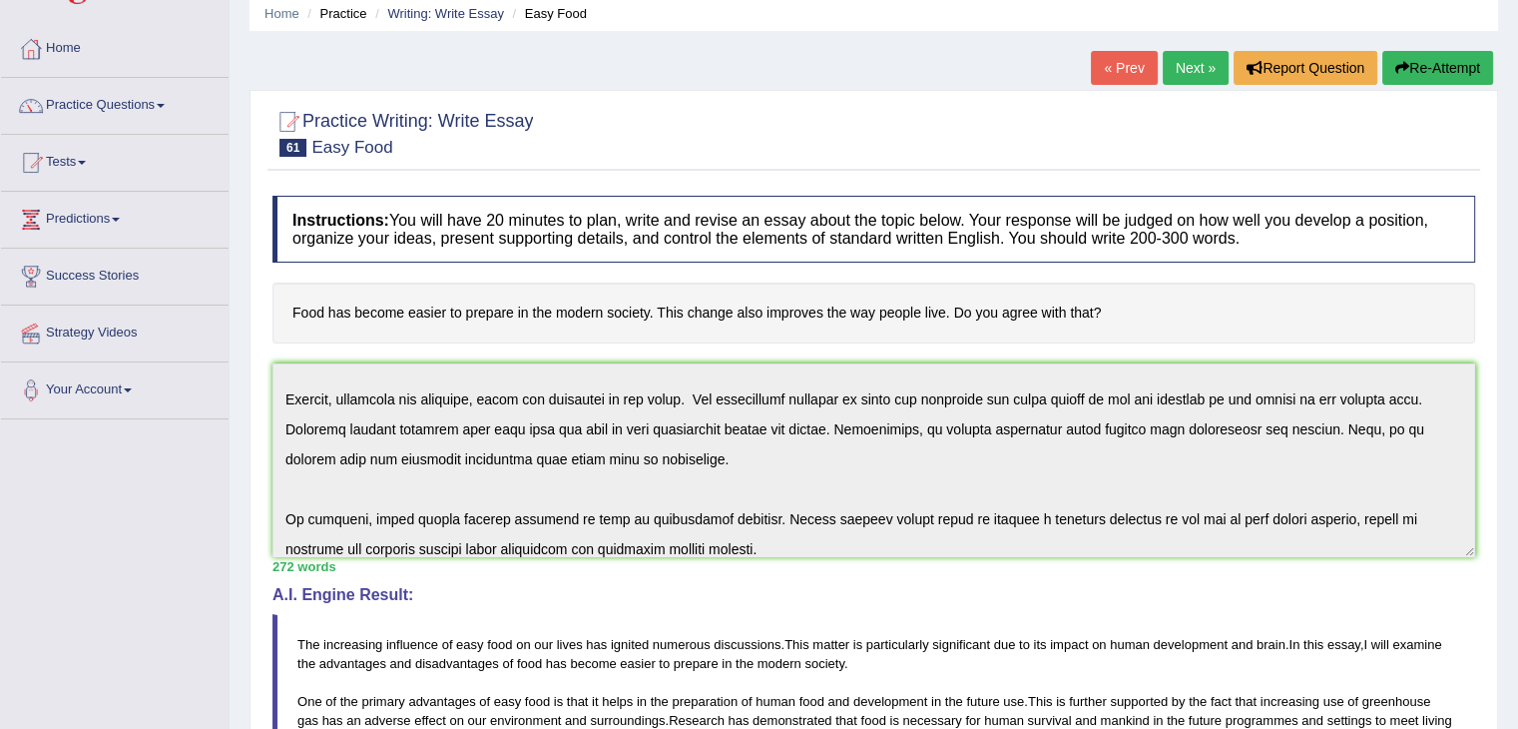
scroll to position [0, 0]
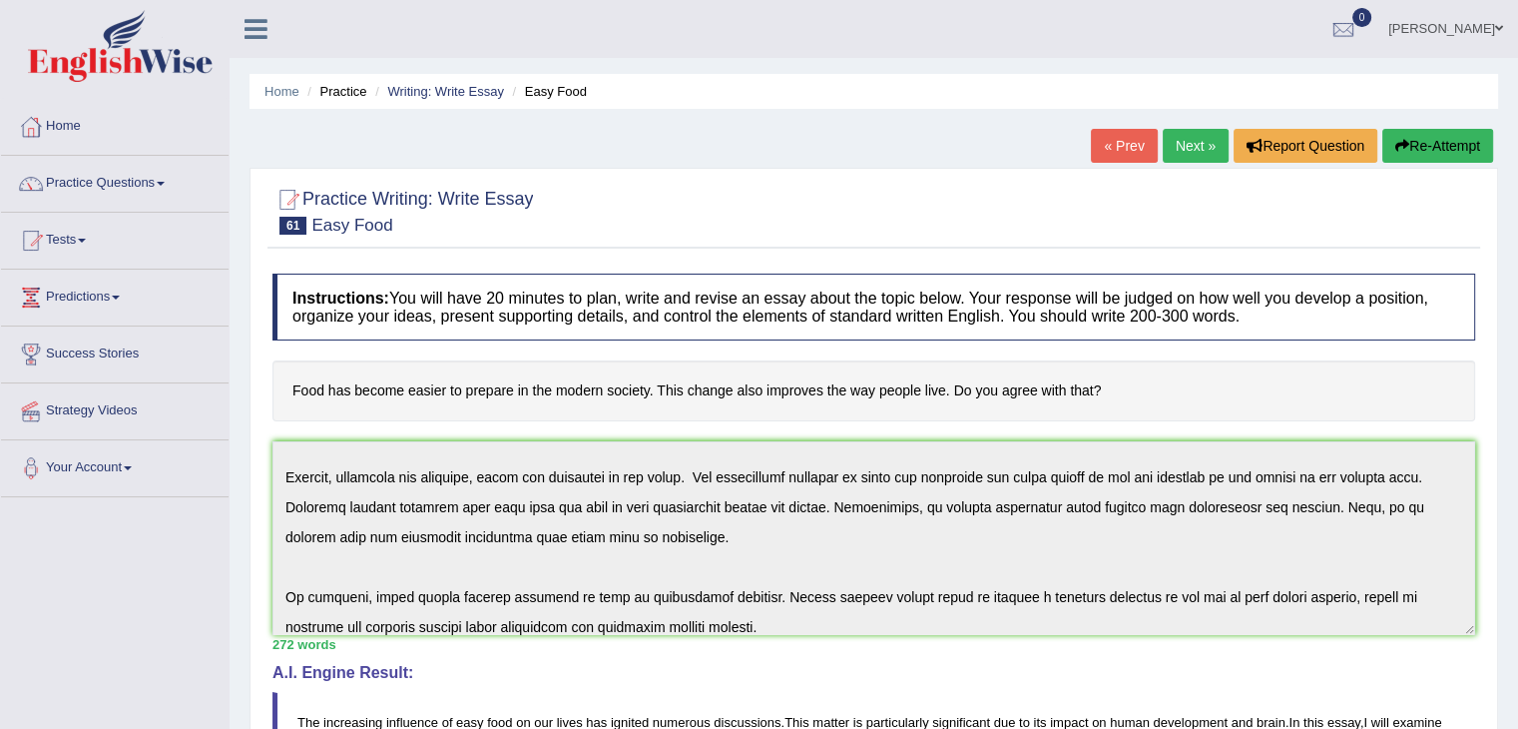
click at [1169, 127] on div "Home Practice Writing: Write Essay Easy Food « Prev Next » Report Question Re-A…" at bounding box center [874, 664] width 1289 height 1328
click at [1181, 141] on link "Next »" at bounding box center [1196, 146] width 66 height 34
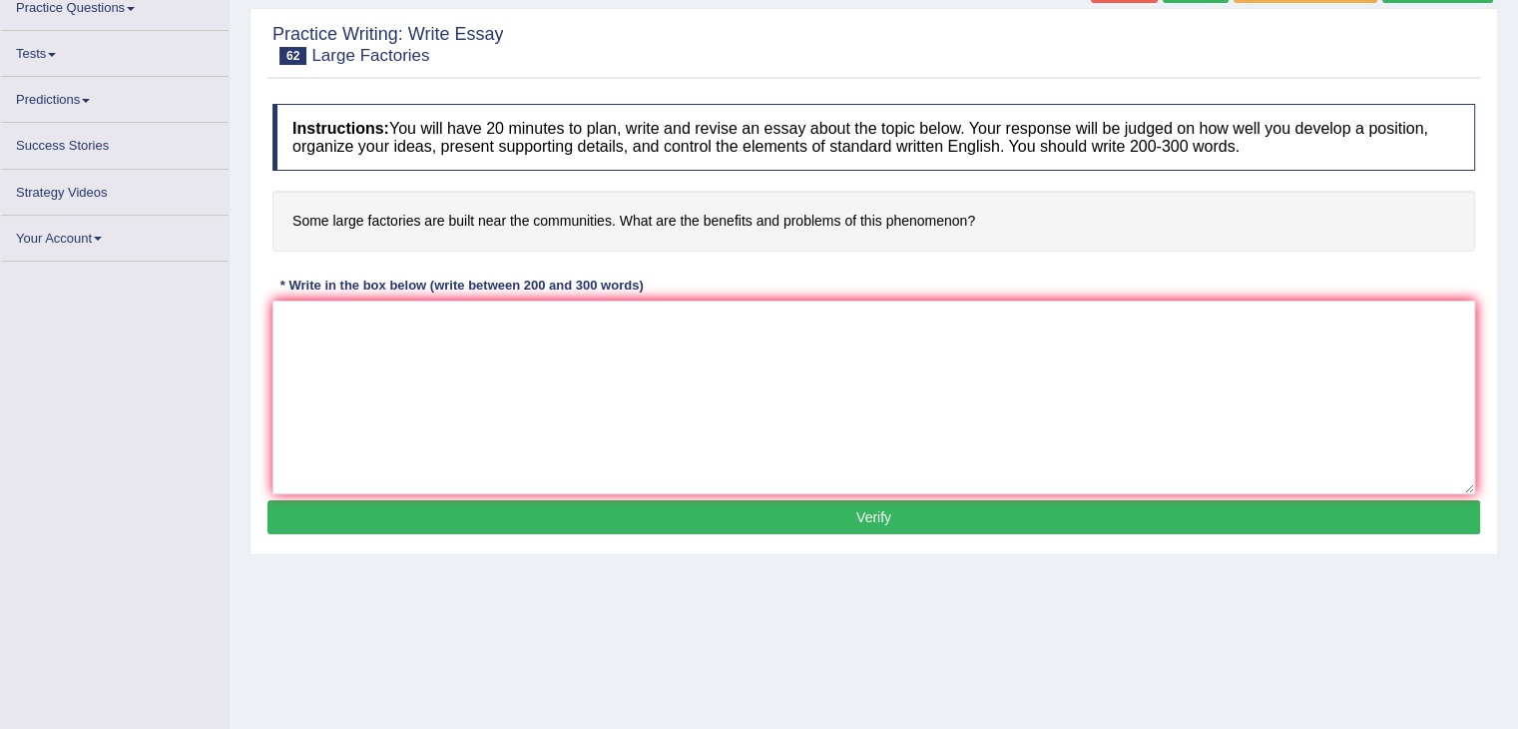
click at [802, 354] on textarea at bounding box center [873, 397] width 1203 height 194
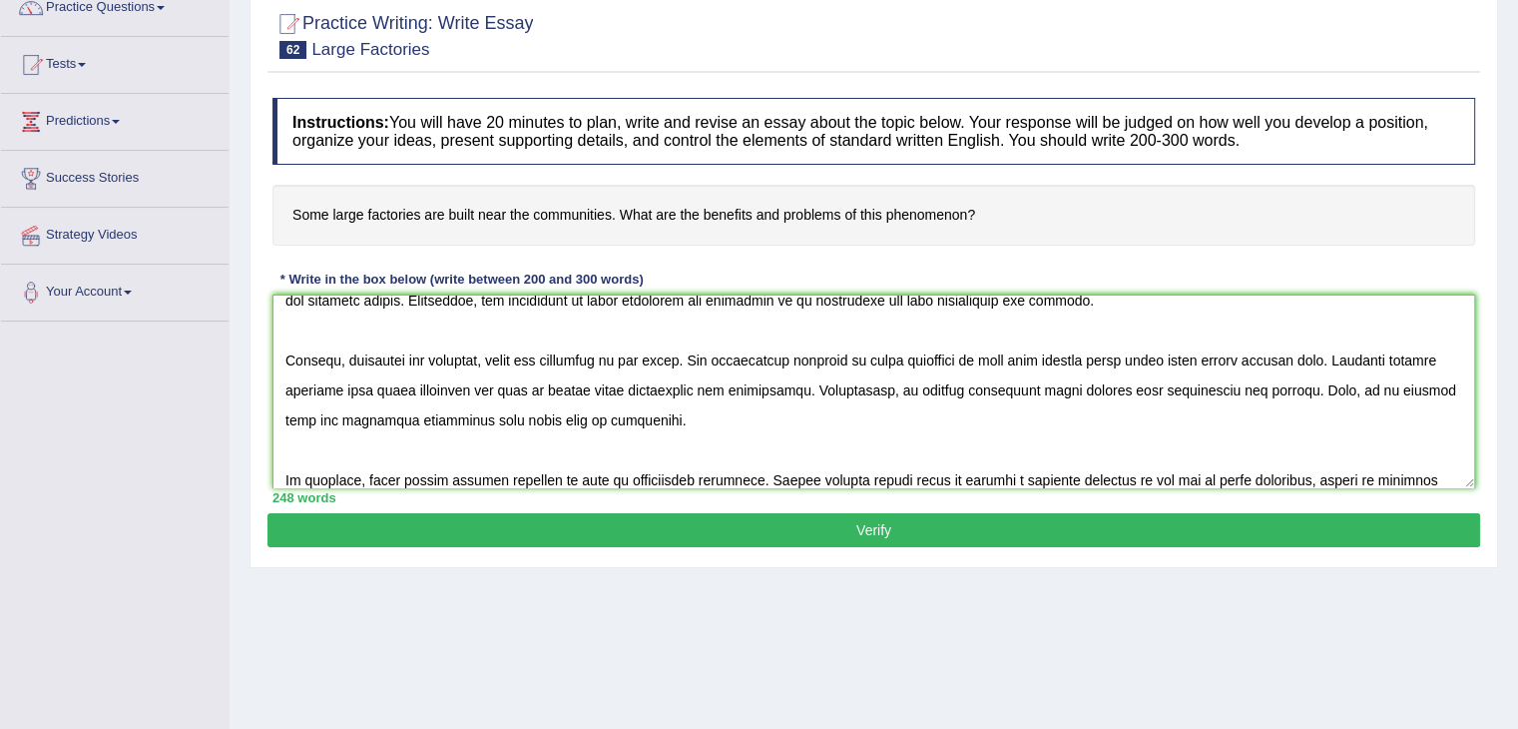
scroll to position [226, 0]
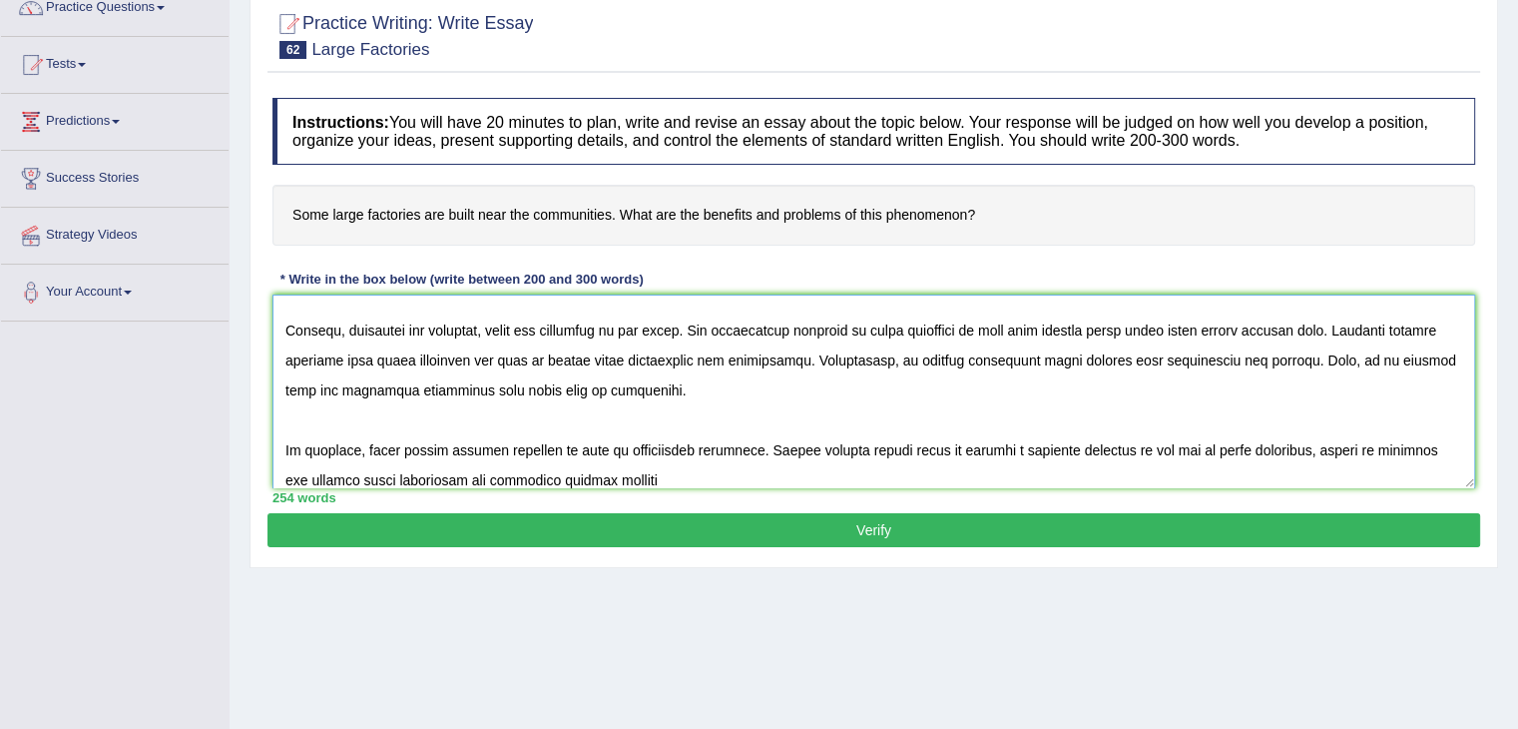
type textarea "The increasing influence of large factories on our lives has ignited numerous d…"
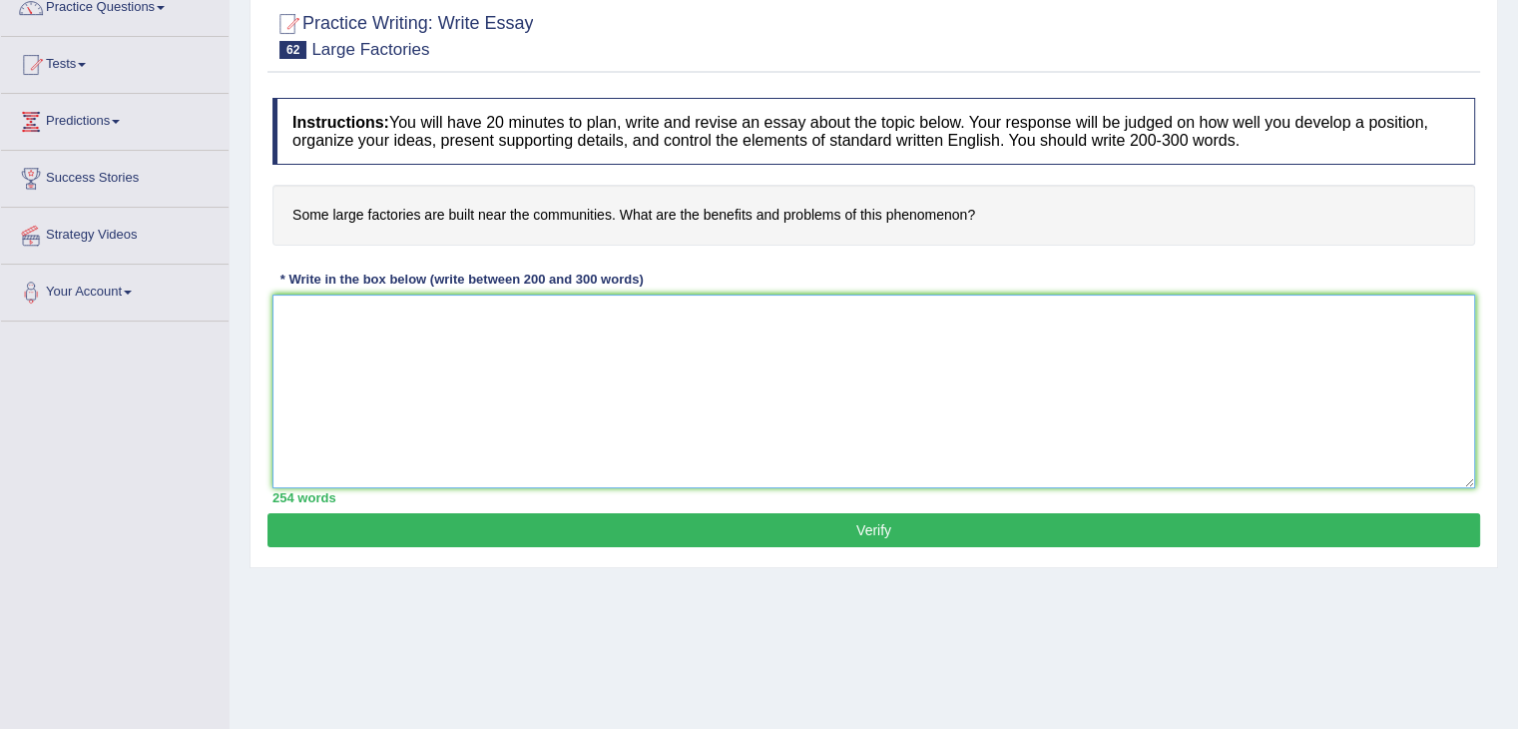
scroll to position [0, 0]
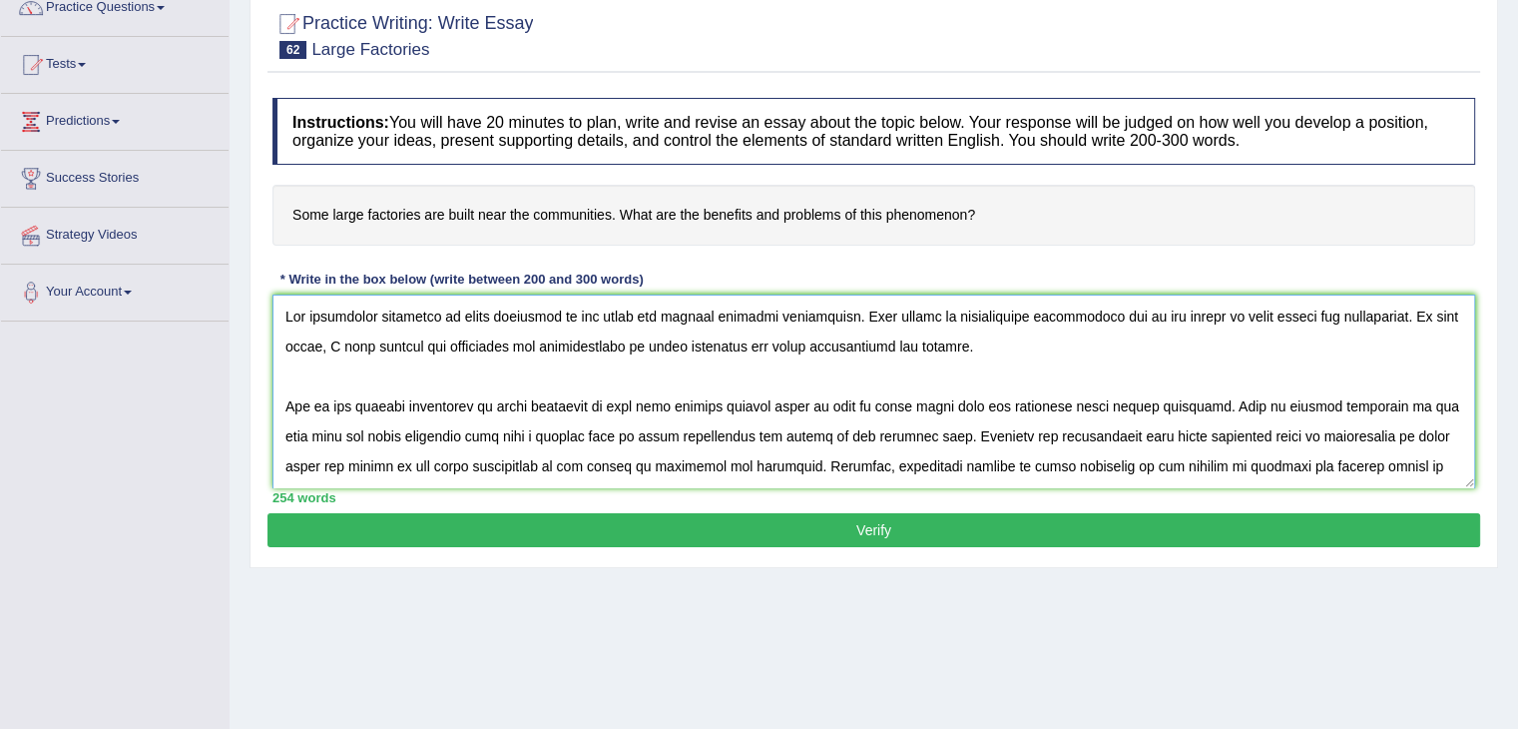
type textarea "The increasing influence of large factories on our lives has ignited numerous d…"
click at [1157, 539] on button "Verify" at bounding box center [873, 530] width 1213 height 34
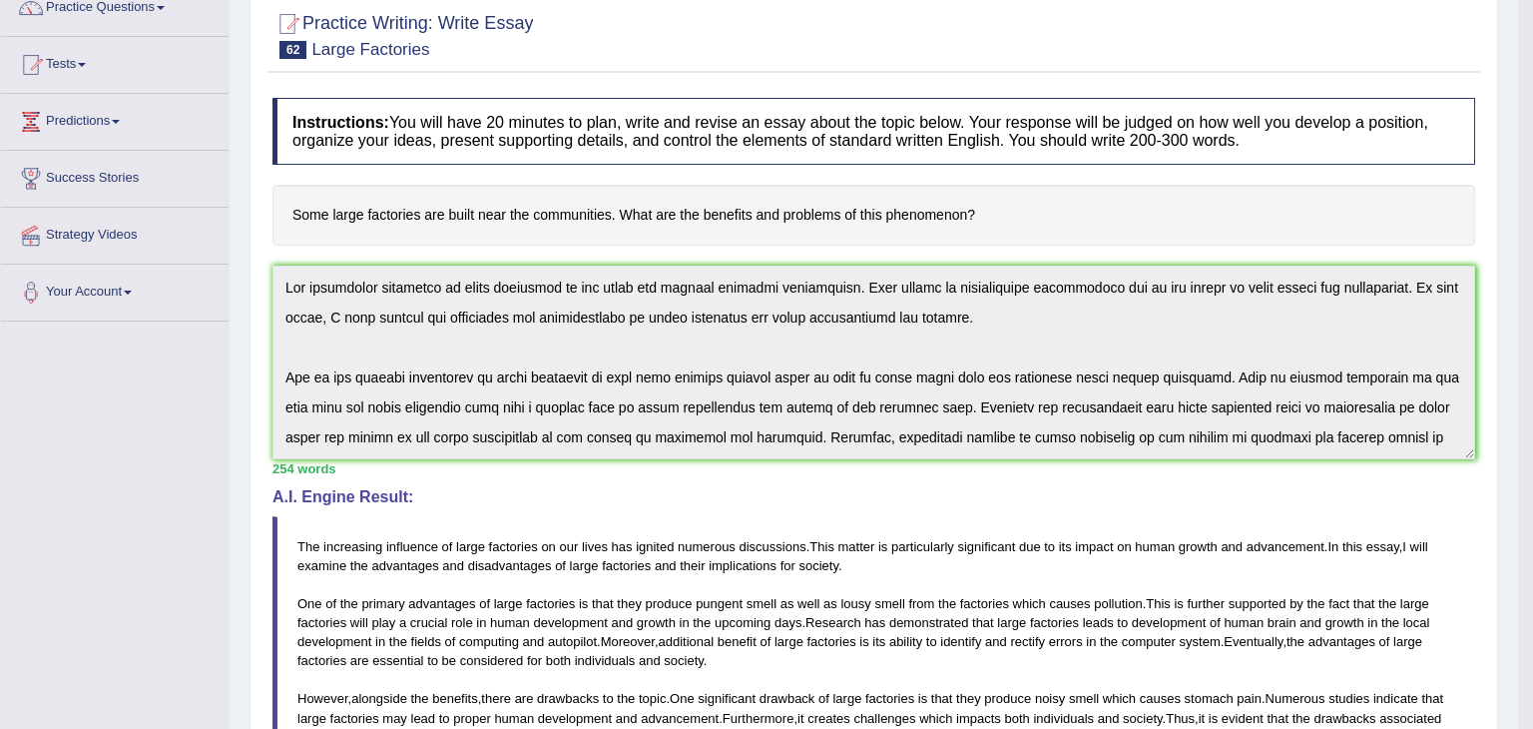
drag, startPoint x: 1532, startPoint y: 316, endPoint x: 1532, endPoint y: 508, distance: 191.6
click at [1517, 508] on body "Toggle navigation Home Practice Questions Speaking Practice Read Aloud Repeat S…" at bounding box center [766, 188] width 1533 height 729
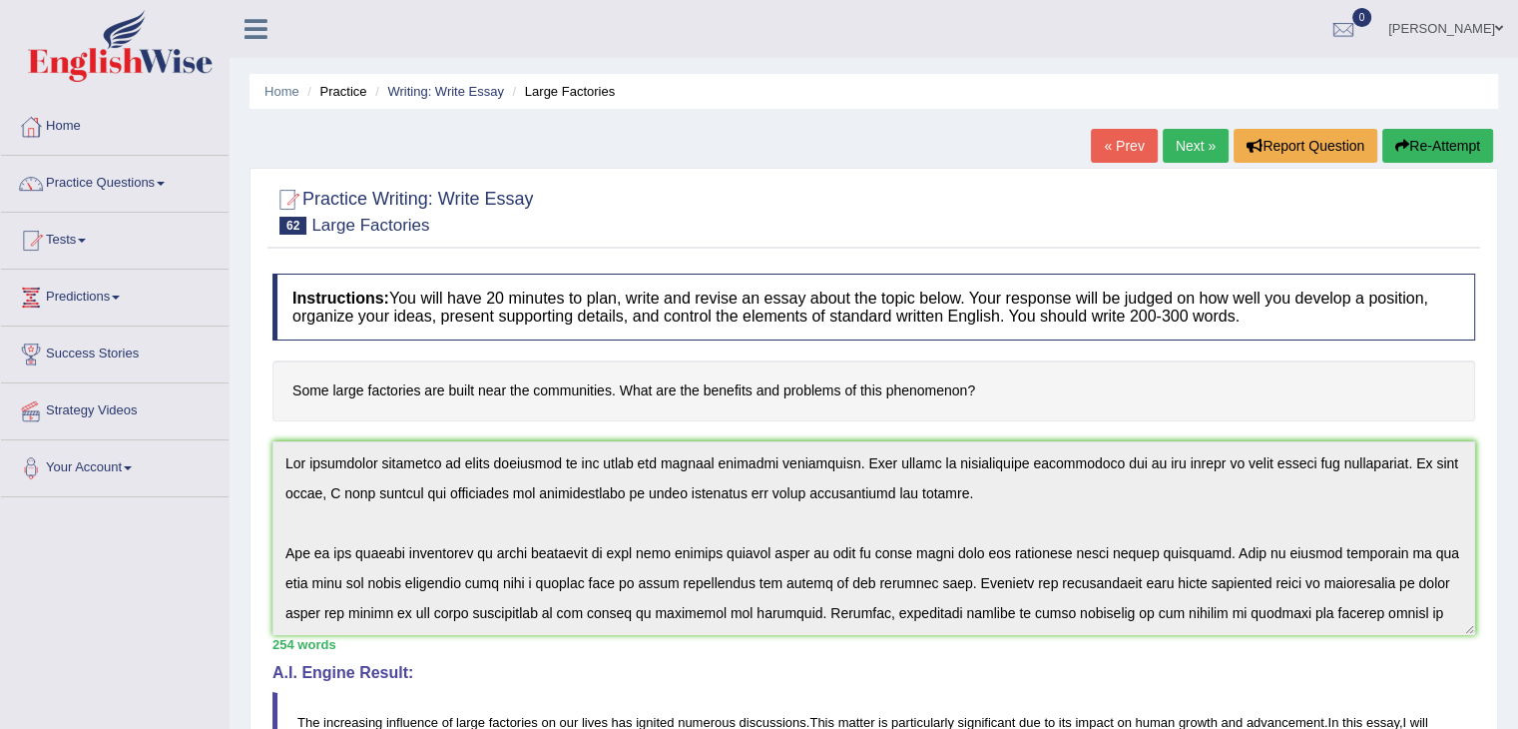
click at [1172, 145] on link "Next »" at bounding box center [1196, 146] width 66 height 34
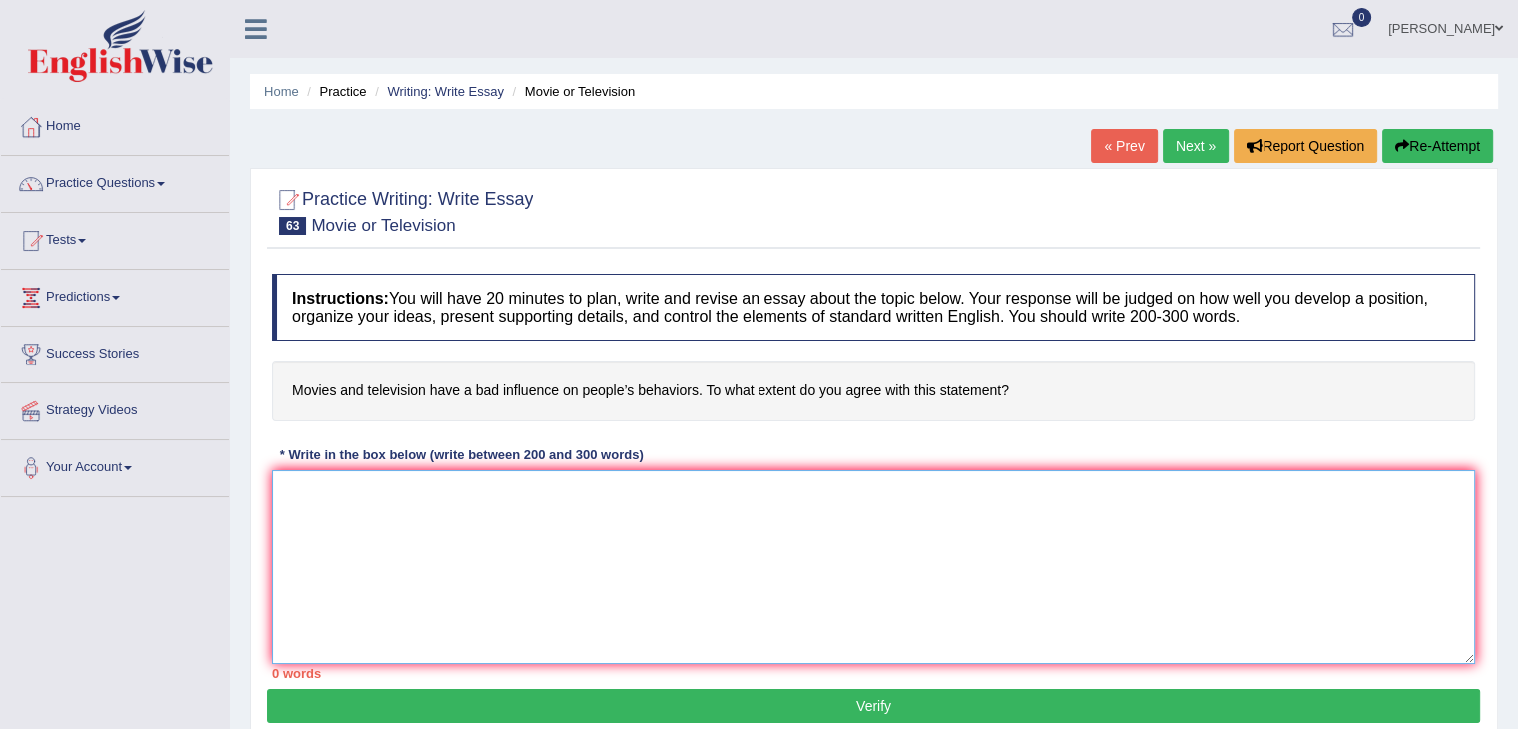
click at [594, 552] on textarea at bounding box center [873, 567] width 1203 height 194
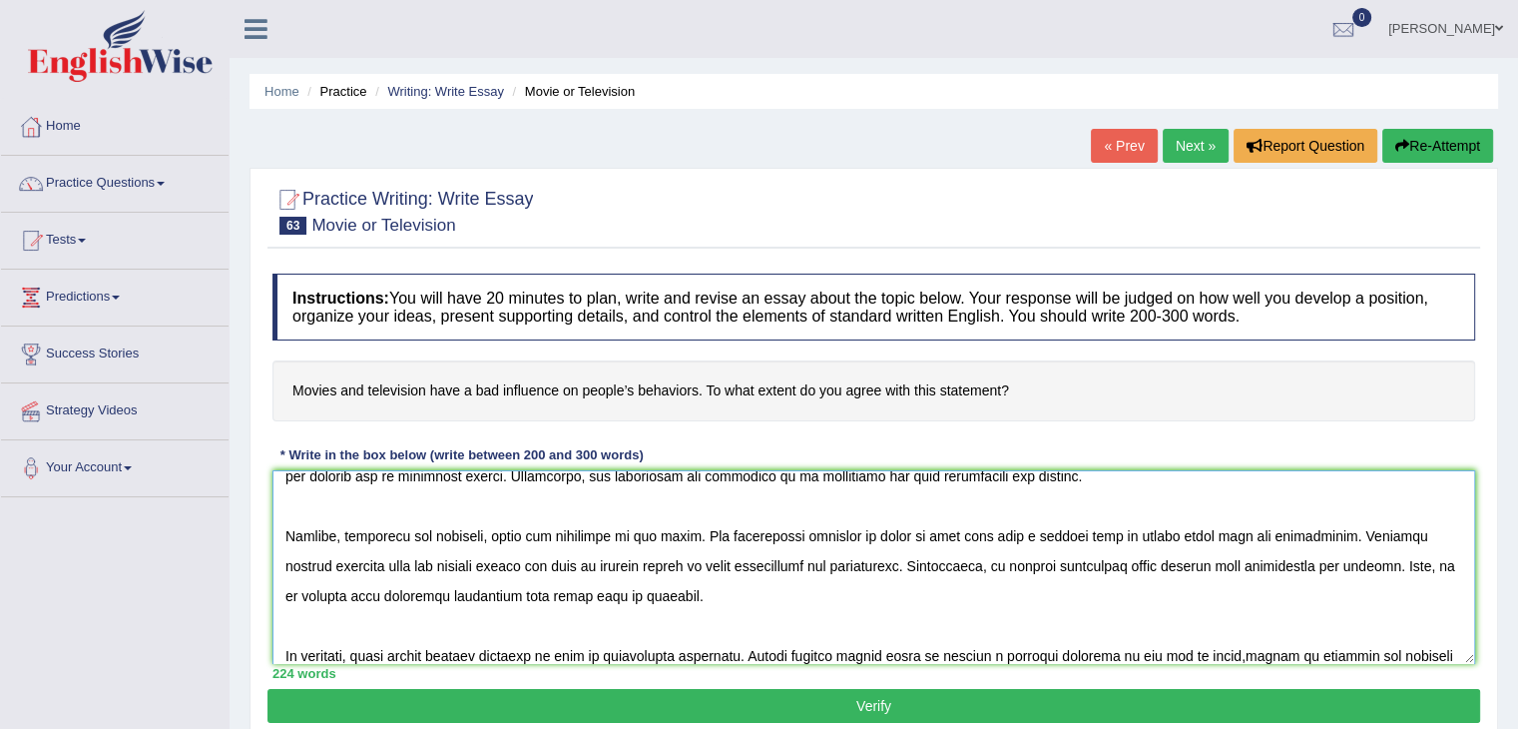
scroll to position [196, 0]
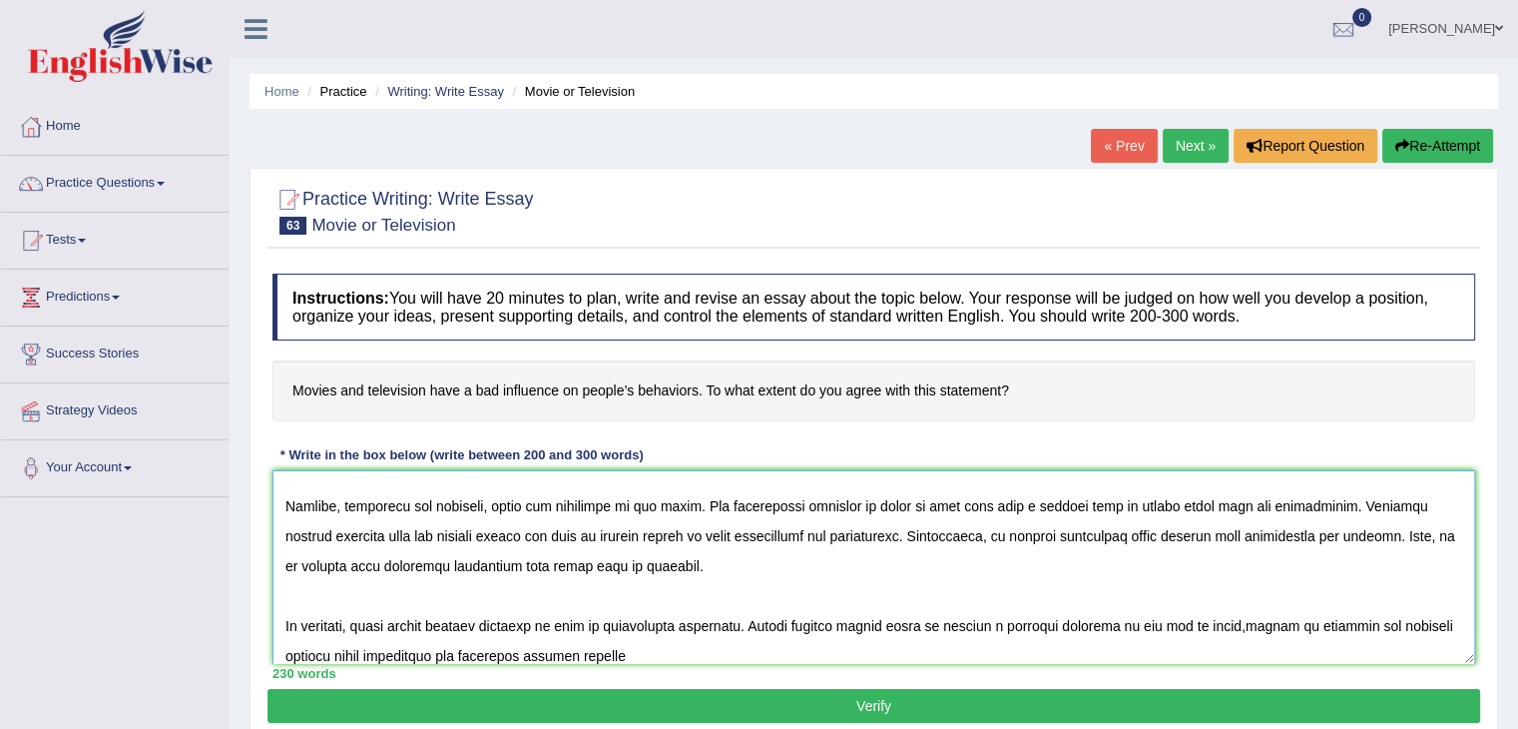
type textarea "The increasing influence of movie or television on our lives has ignited numero…"
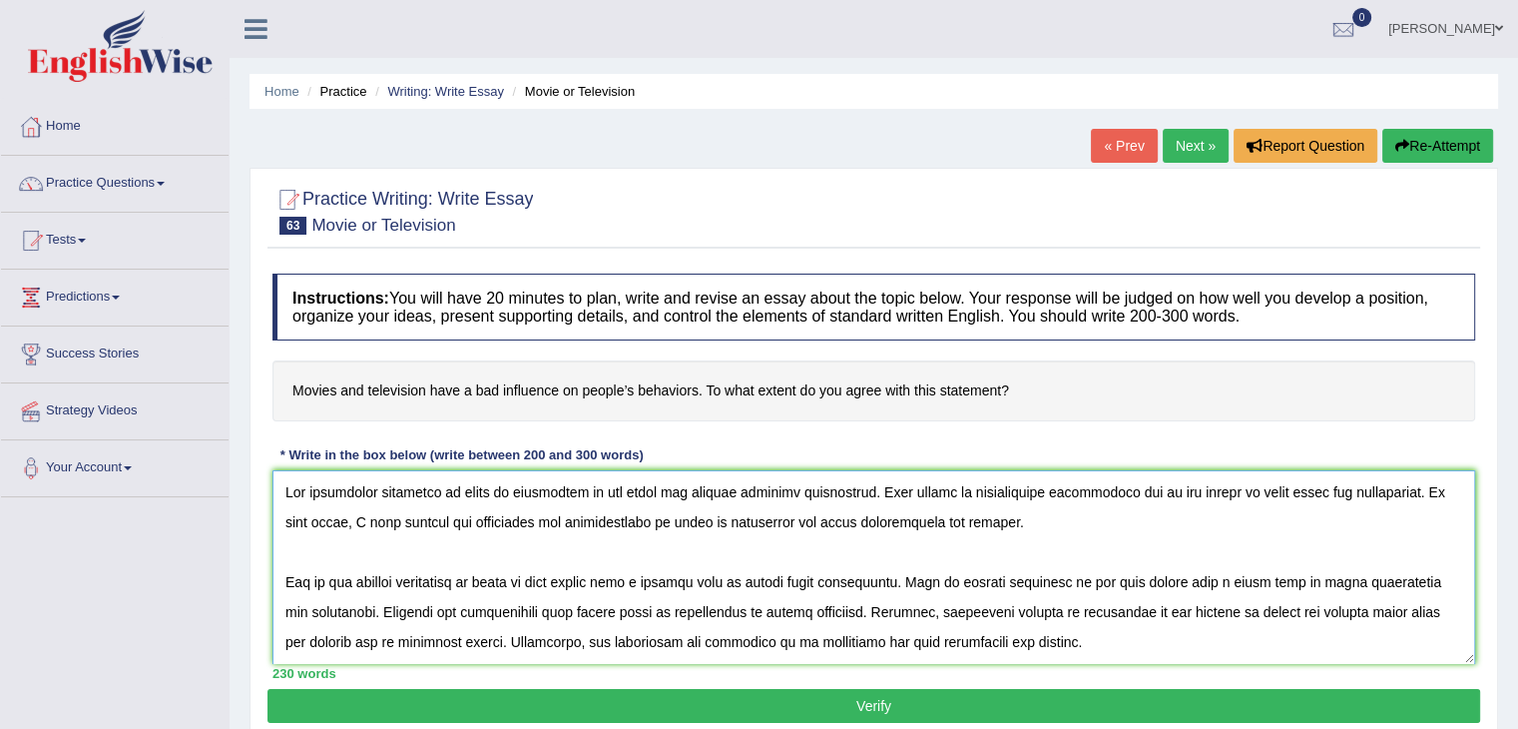
scroll to position [113, 0]
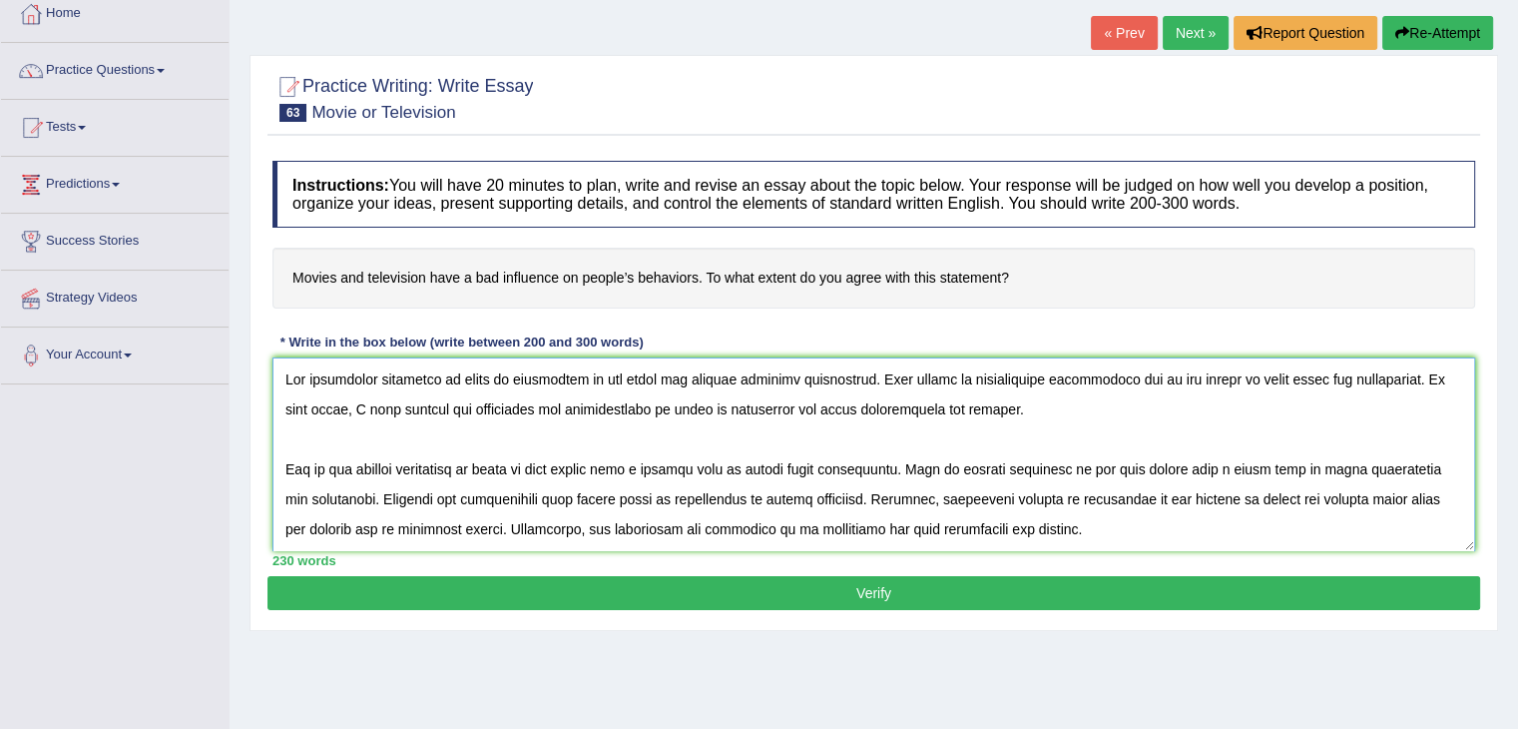
type textarea "The increasing influence of movie or television on our lives has ignited numero…"
click at [886, 599] on button "Verify" at bounding box center [873, 593] width 1213 height 34
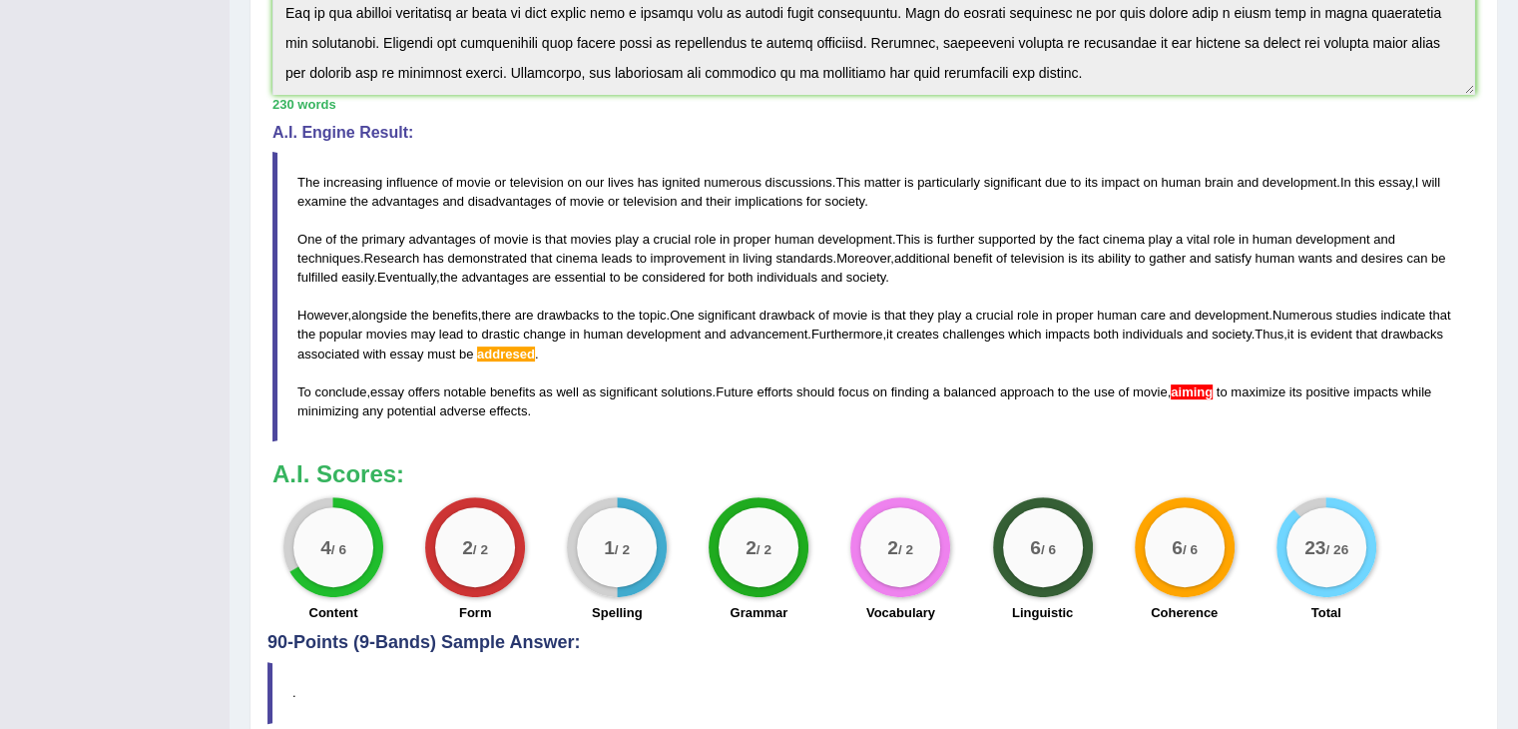
scroll to position [542, 0]
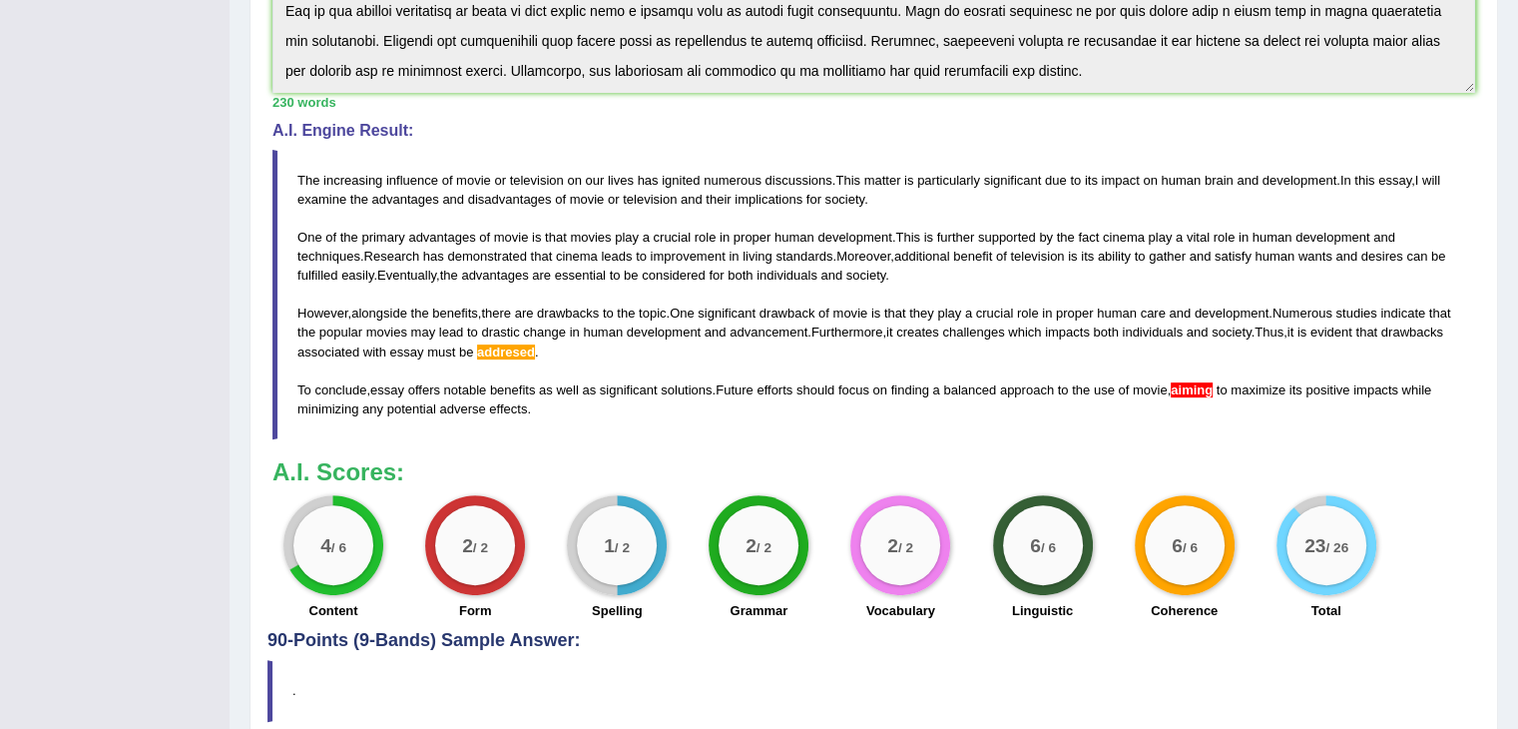
drag, startPoint x: 1532, startPoint y: 323, endPoint x: 1523, endPoint y: 671, distance: 347.5
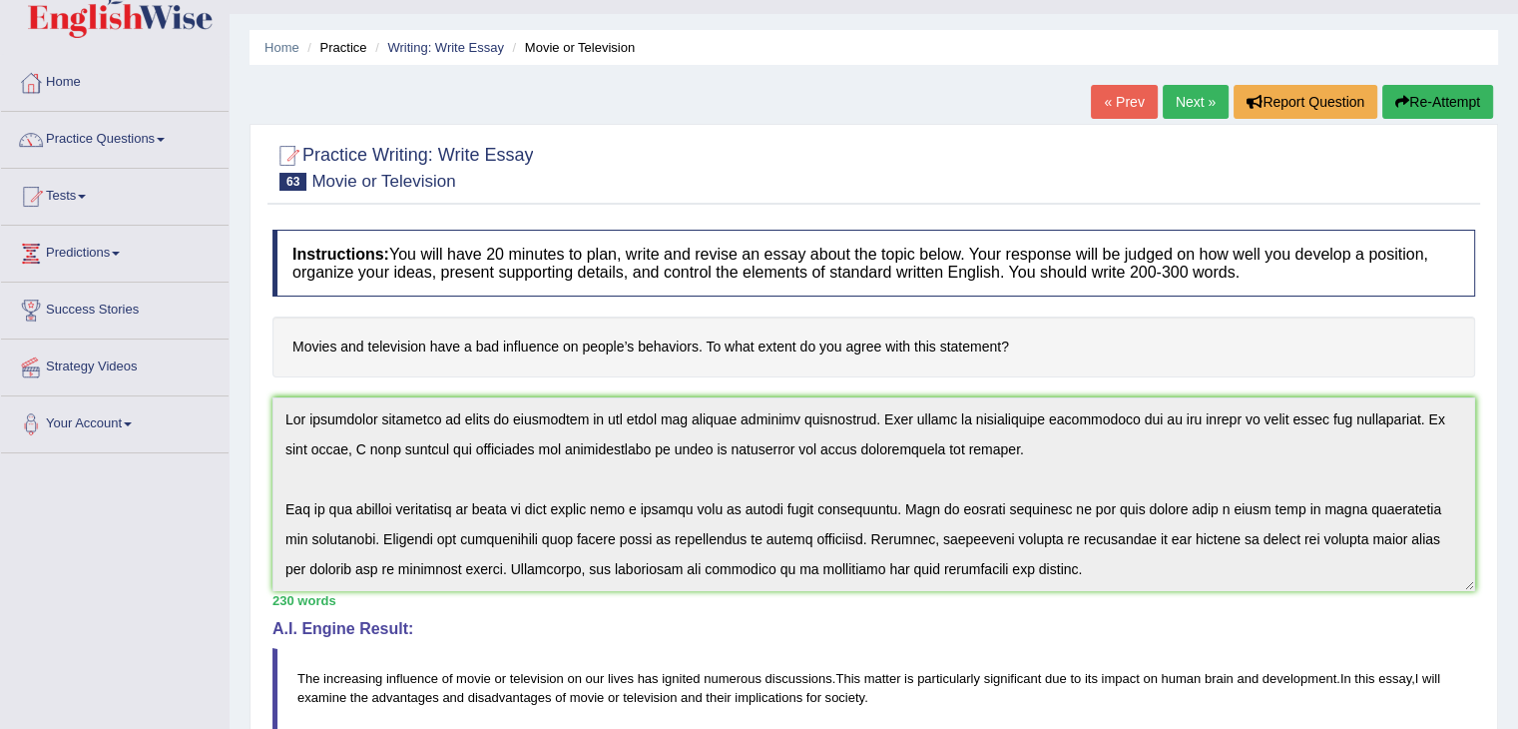
scroll to position [33, 0]
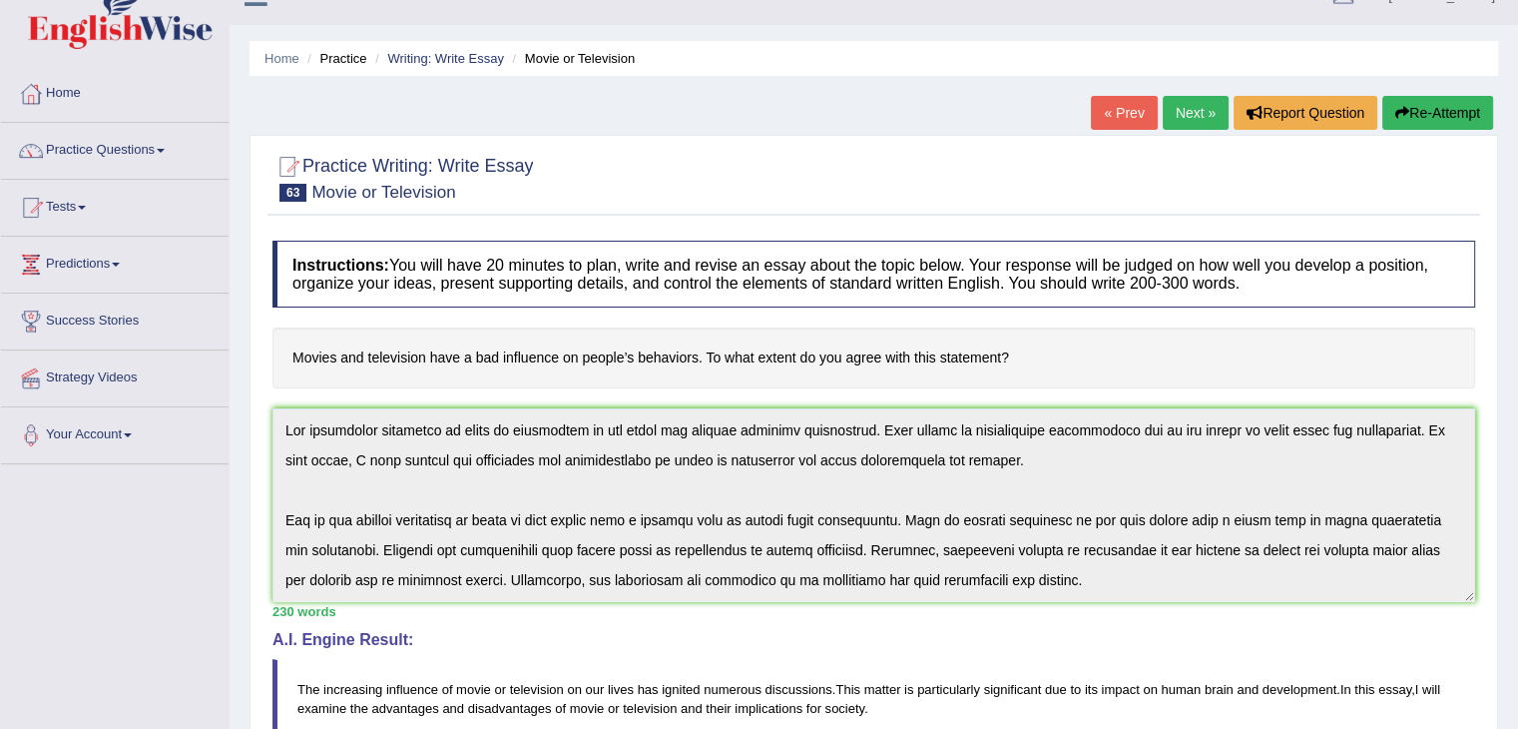
click at [1429, 111] on button "Re-Attempt" at bounding box center [1437, 113] width 111 height 34
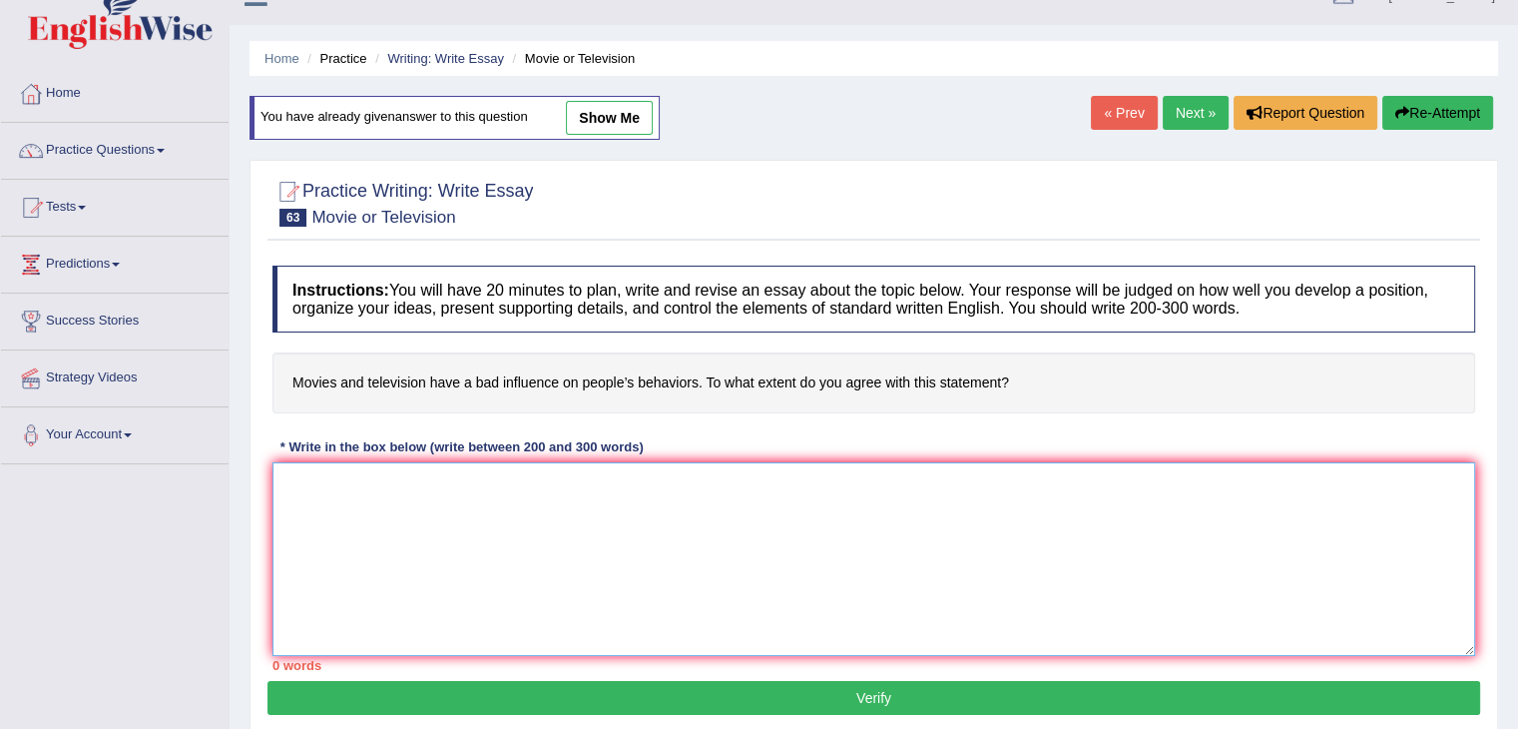
click at [507, 493] on textarea at bounding box center [873, 559] width 1203 height 194
paste textarea "The increasing influence of movie or television on our lives has ignited numero…"
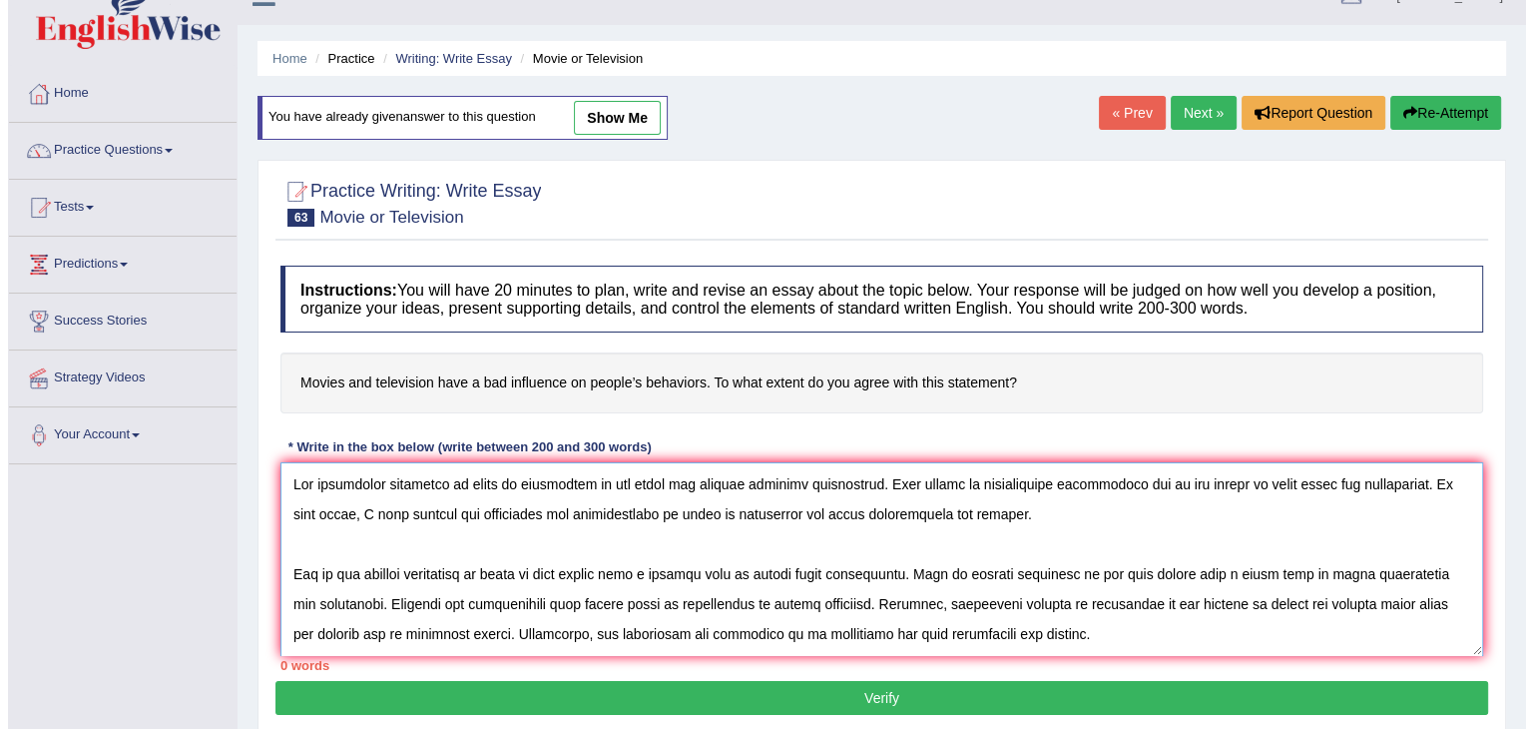
scroll to position [196, 0]
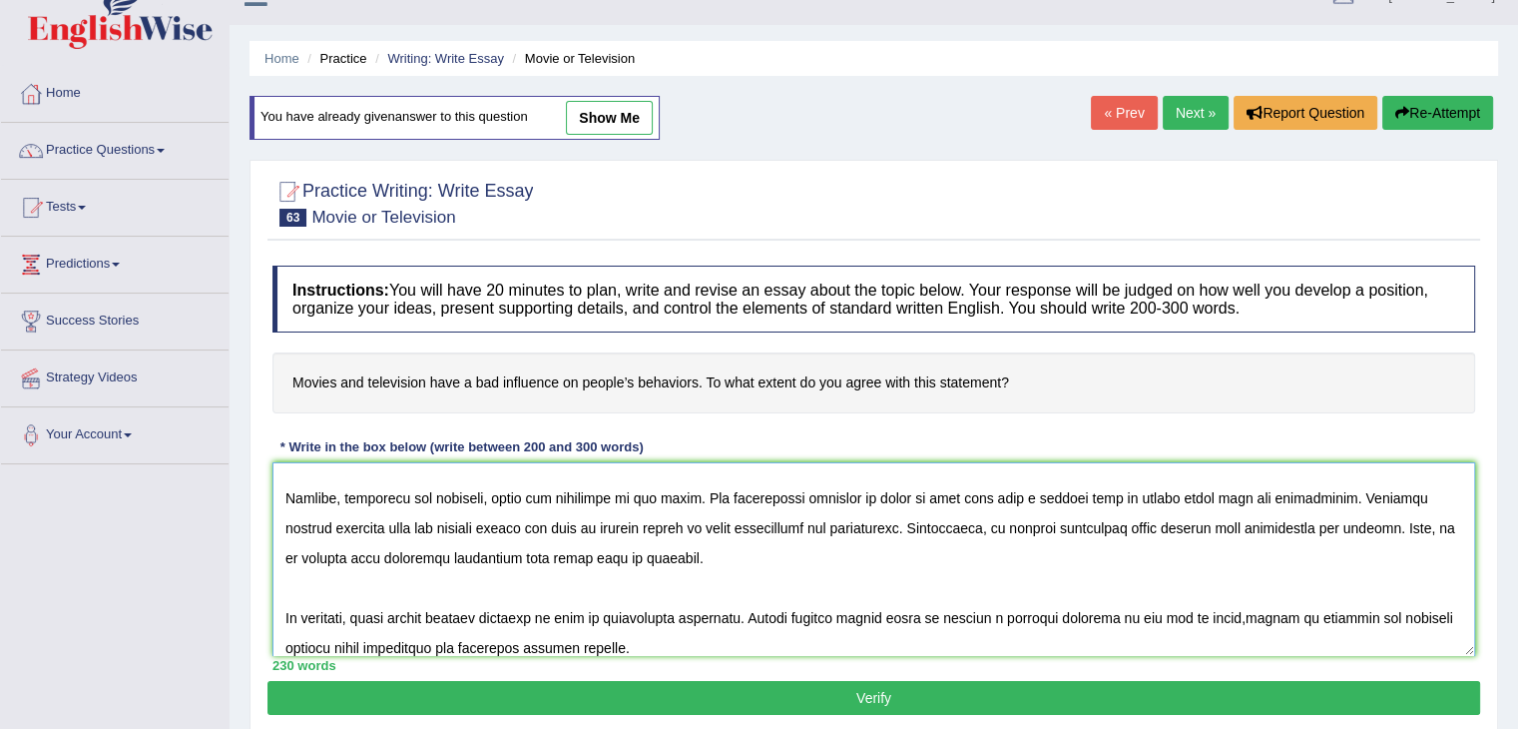
click at [775, 556] on textarea at bounding box center [873, 559] width 1203 height 194
type textarea "The increasing influence of movie or television on our lives has ignited numero…"
click at [814, 691] on button "Verify" at bounding box center [873, 698] width 1213 height 34
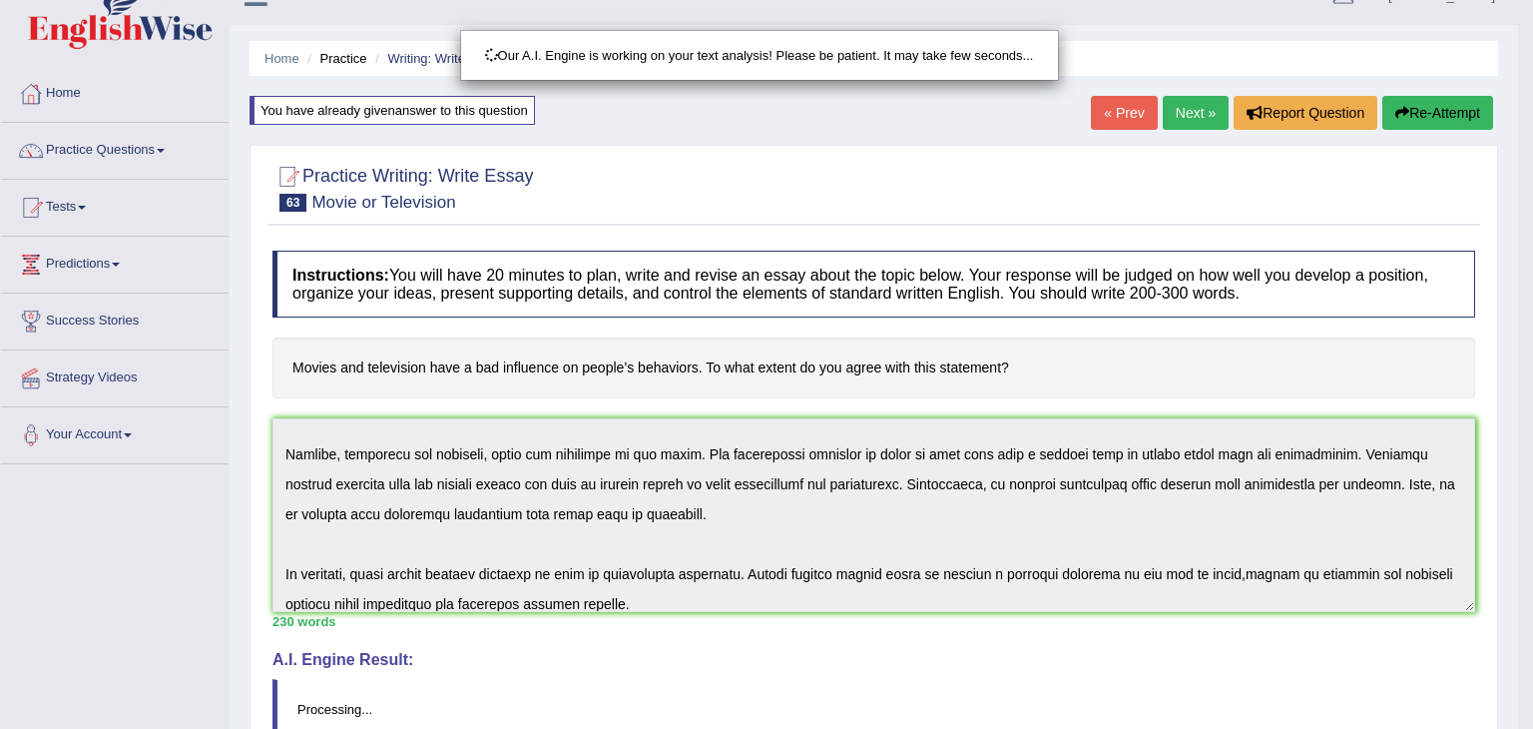
drag, startPoint x: 1532, startPoint y: 200, endPoint x: 1532, endPoint y: 466, distance: 266.5
click at [1532, 466] on html "Toggle navigation Home Practice Questions Speaking Practice Read Aloud Repeat S…" at bounding box center [766, 331] width 1533 height 729
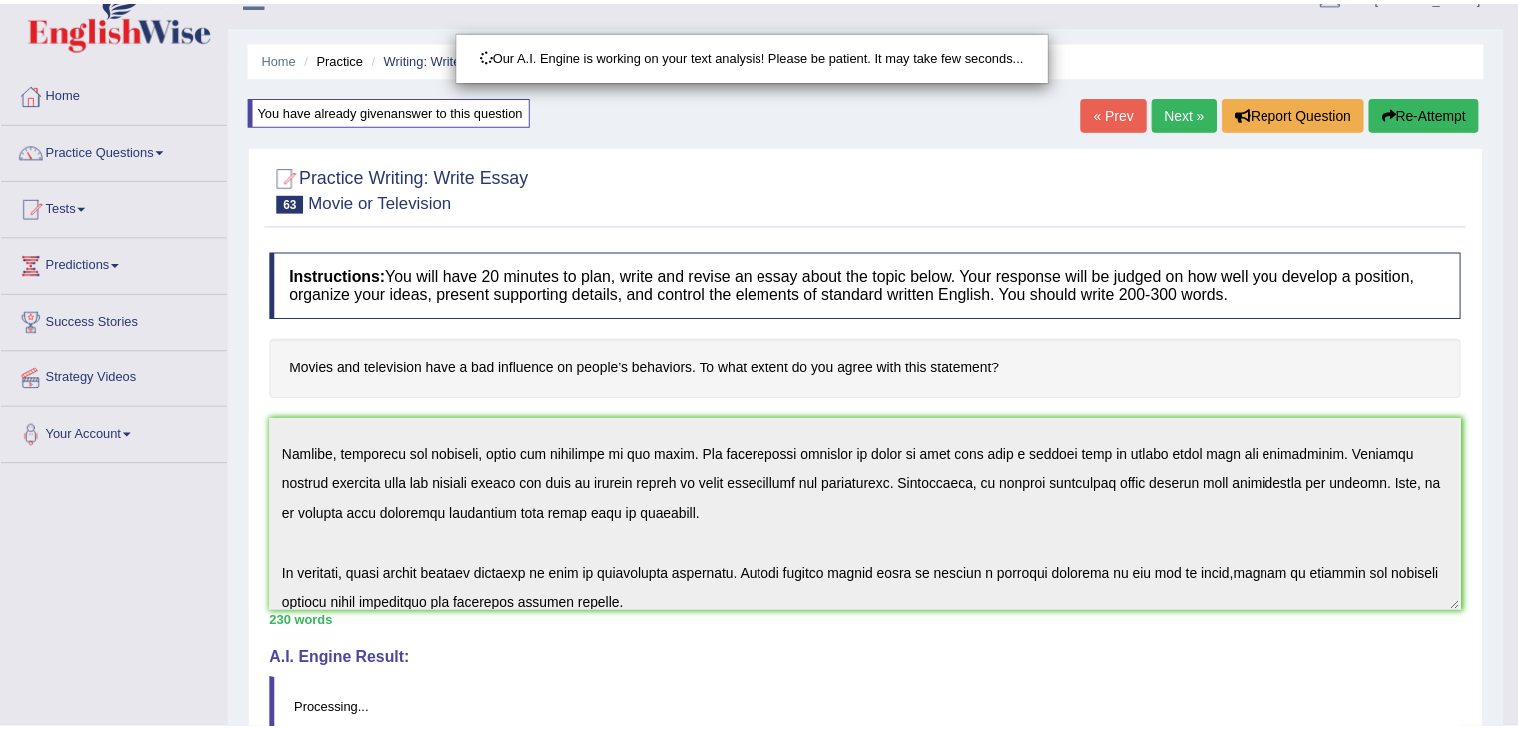
scroll to position [319, 0]
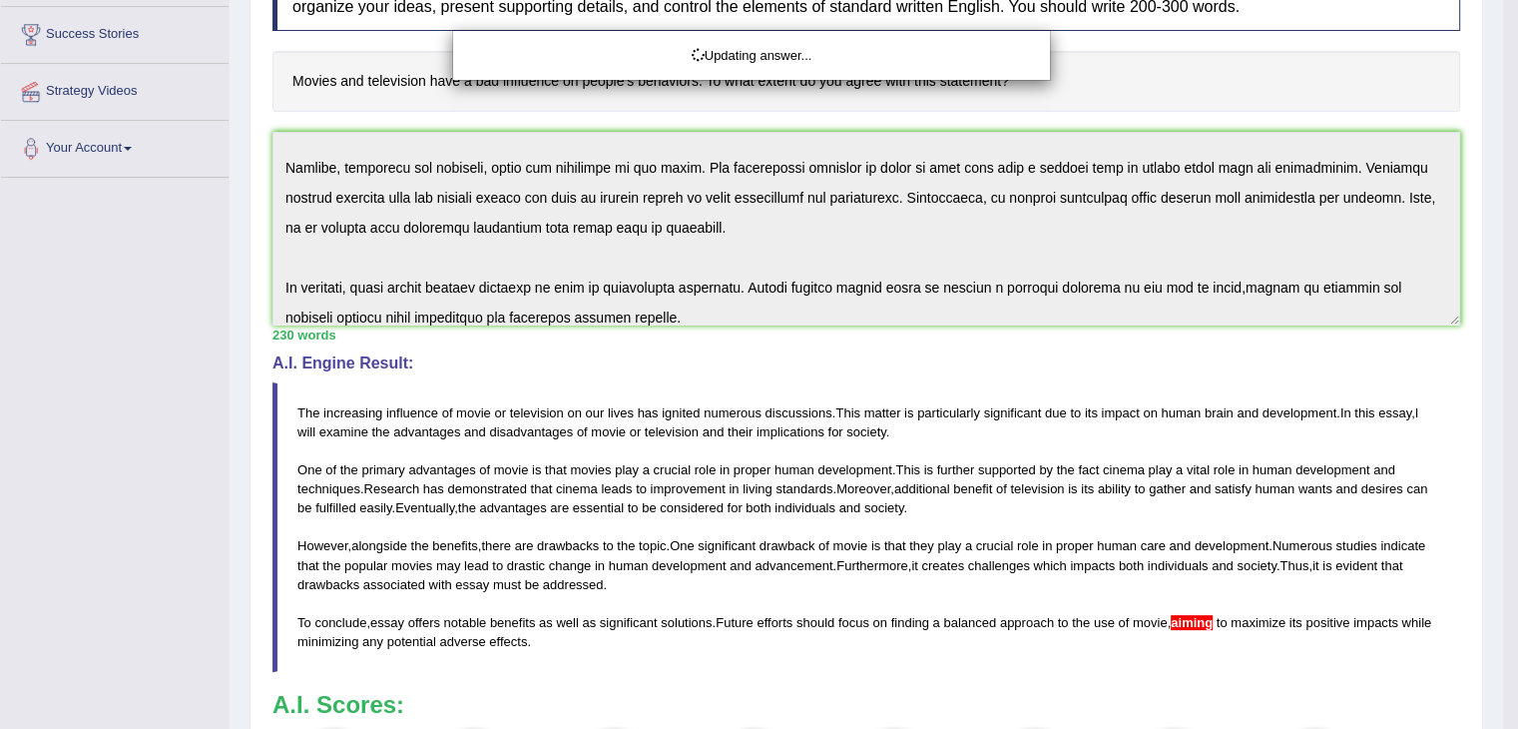
drag, startPoint x: 1532, startPoint y: 318, endPoint x: 1532, endPoint y: 511, distance: 192.6
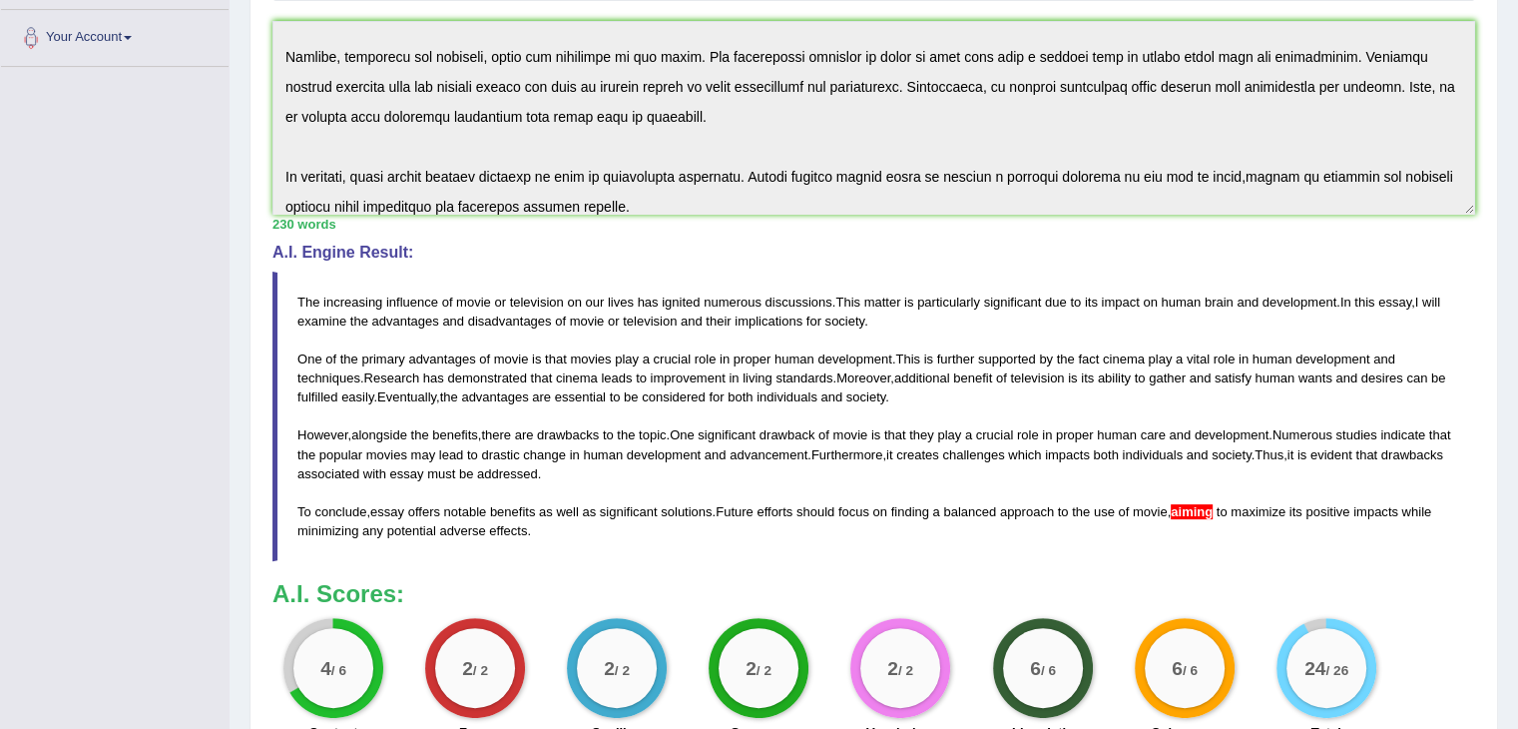
scroll to position [0, 0]
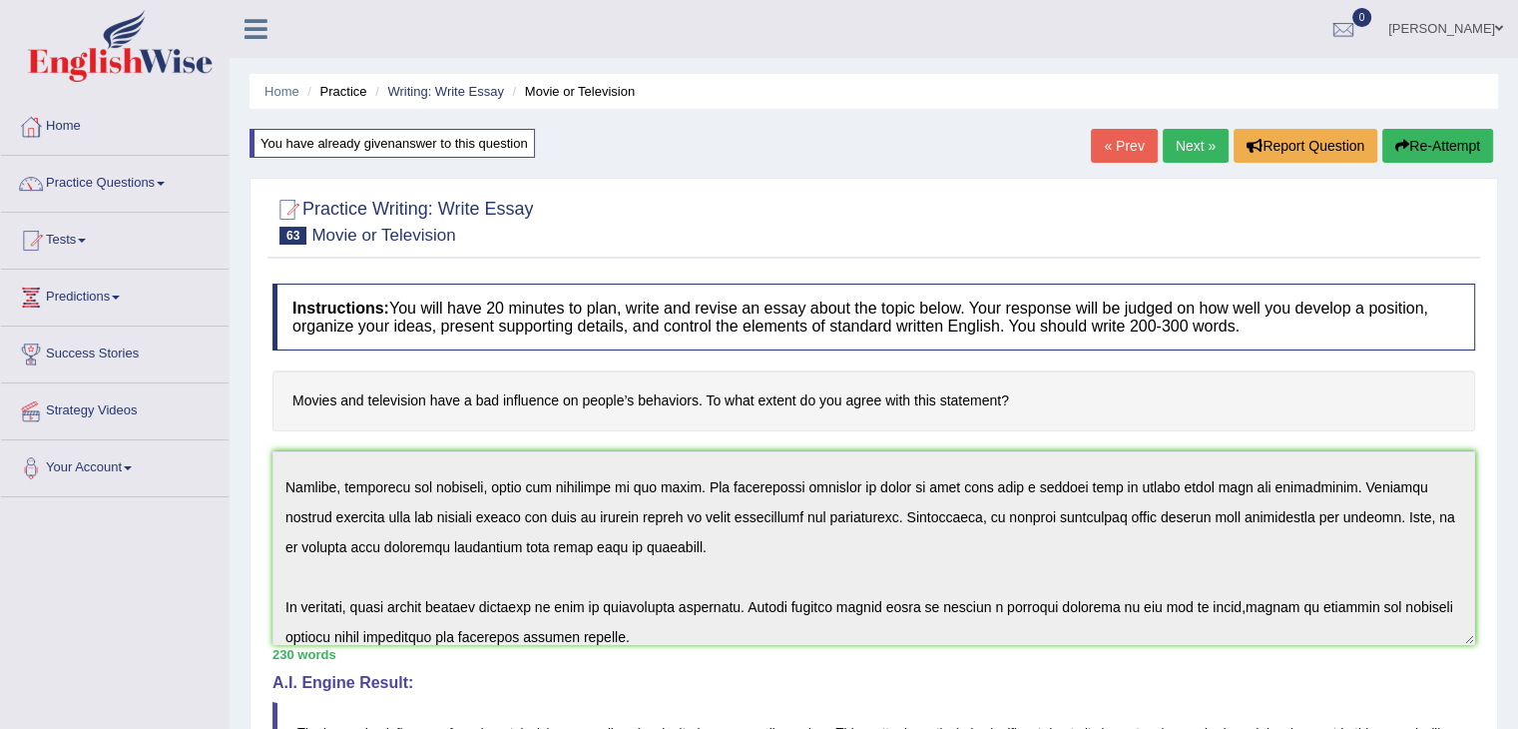
click at [1437, 144] on button "Re-Attempt" at bounding box center [1437, 146] width 111 height 34
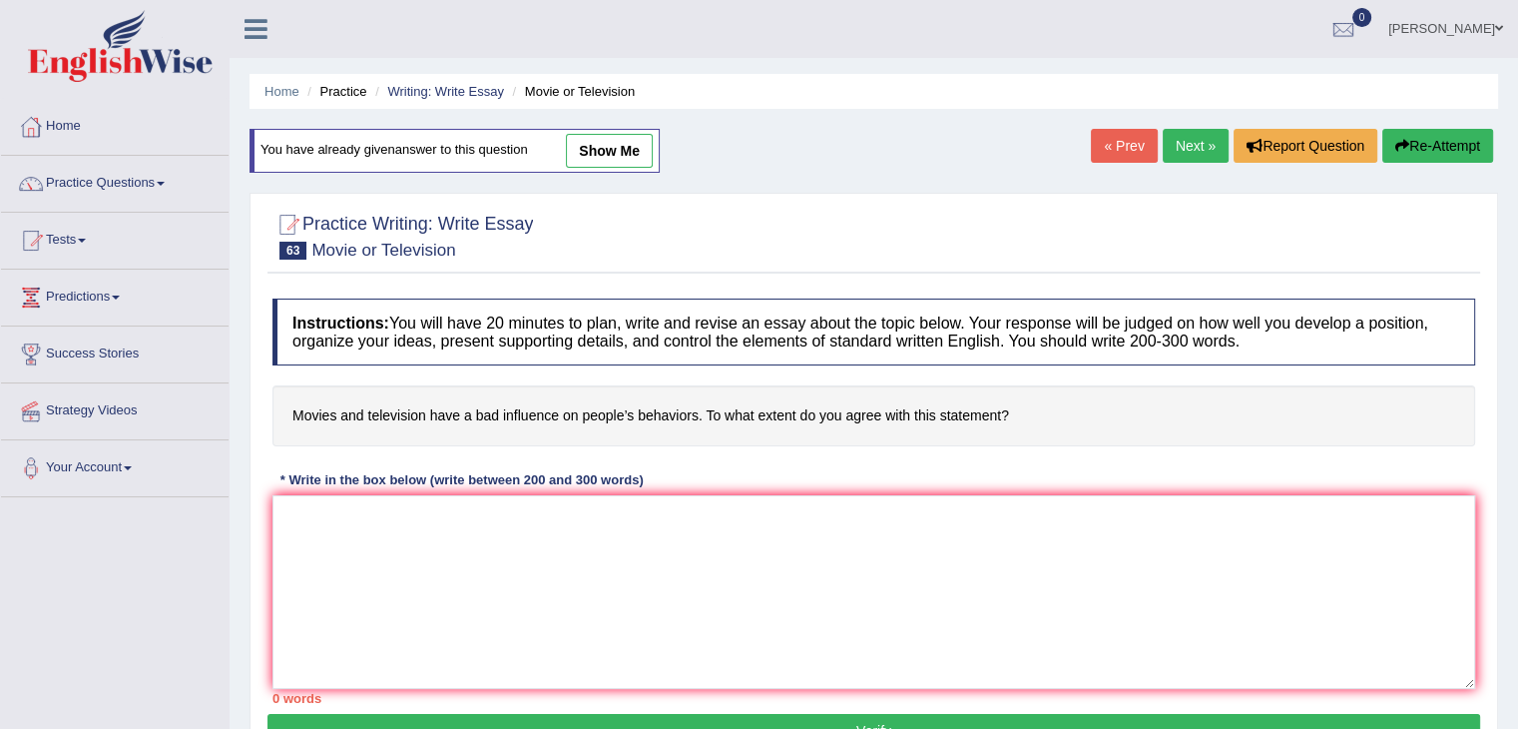
scroll to position [176, 0]
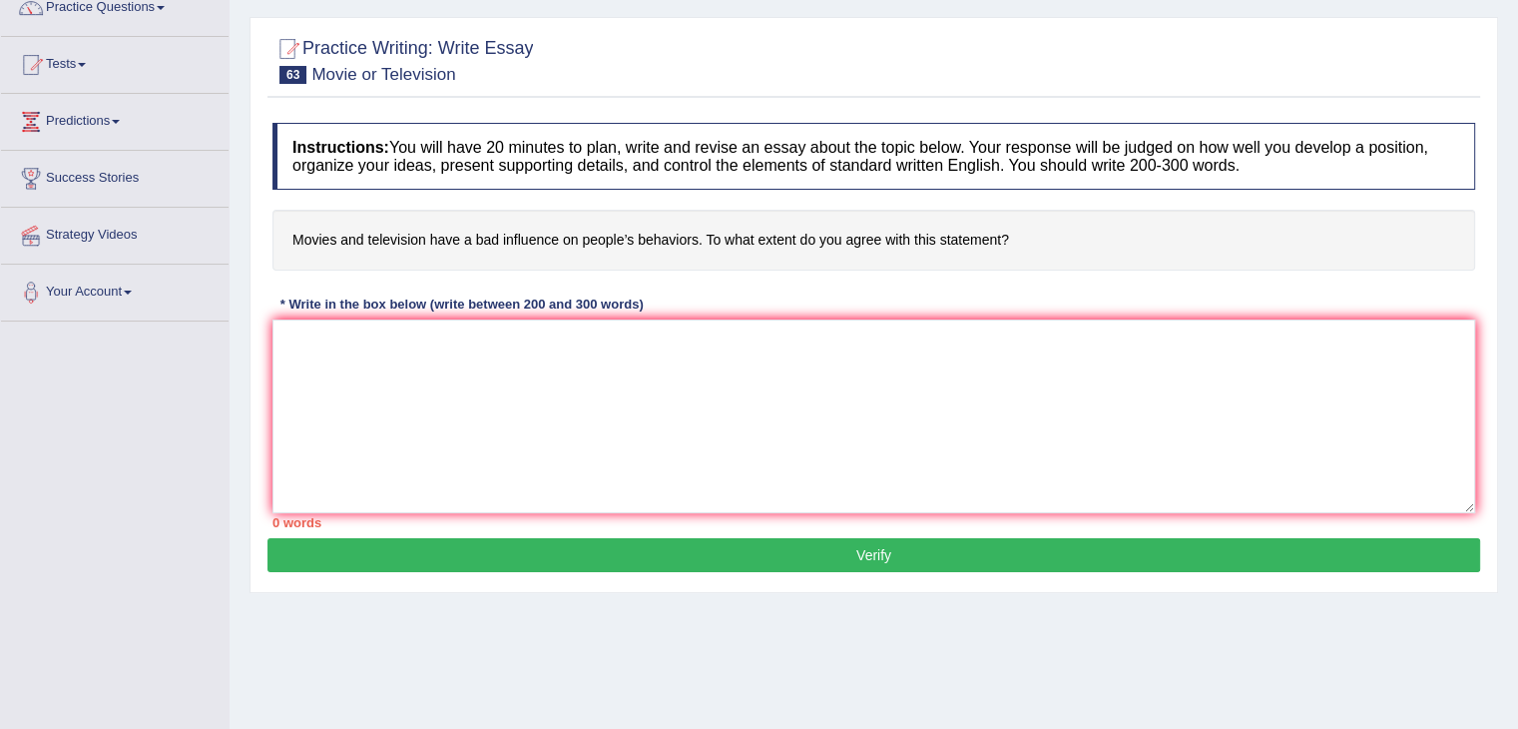
click at [988, 314] on div "Instructions: You will have 20 minutes to plan, write and revise an essay about…" at bounding box center [873, 325] width 1213 height 425
click at [885, 416] on textarea at bounding box center [873, 416] width 1203 height 194
paste textarea "The increasing influence of movie or television on our lives has ignited numero…"
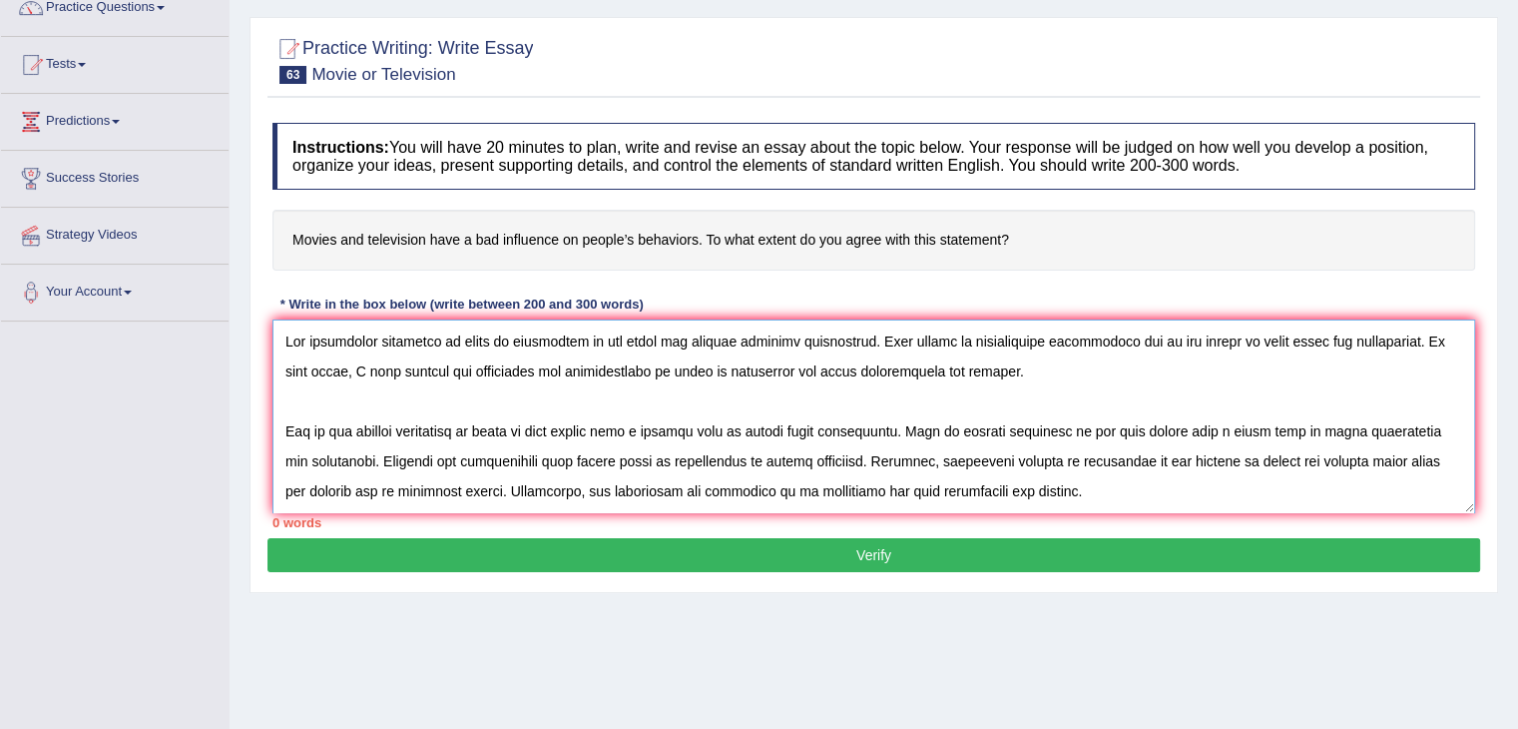
scroll to position [196, 0]
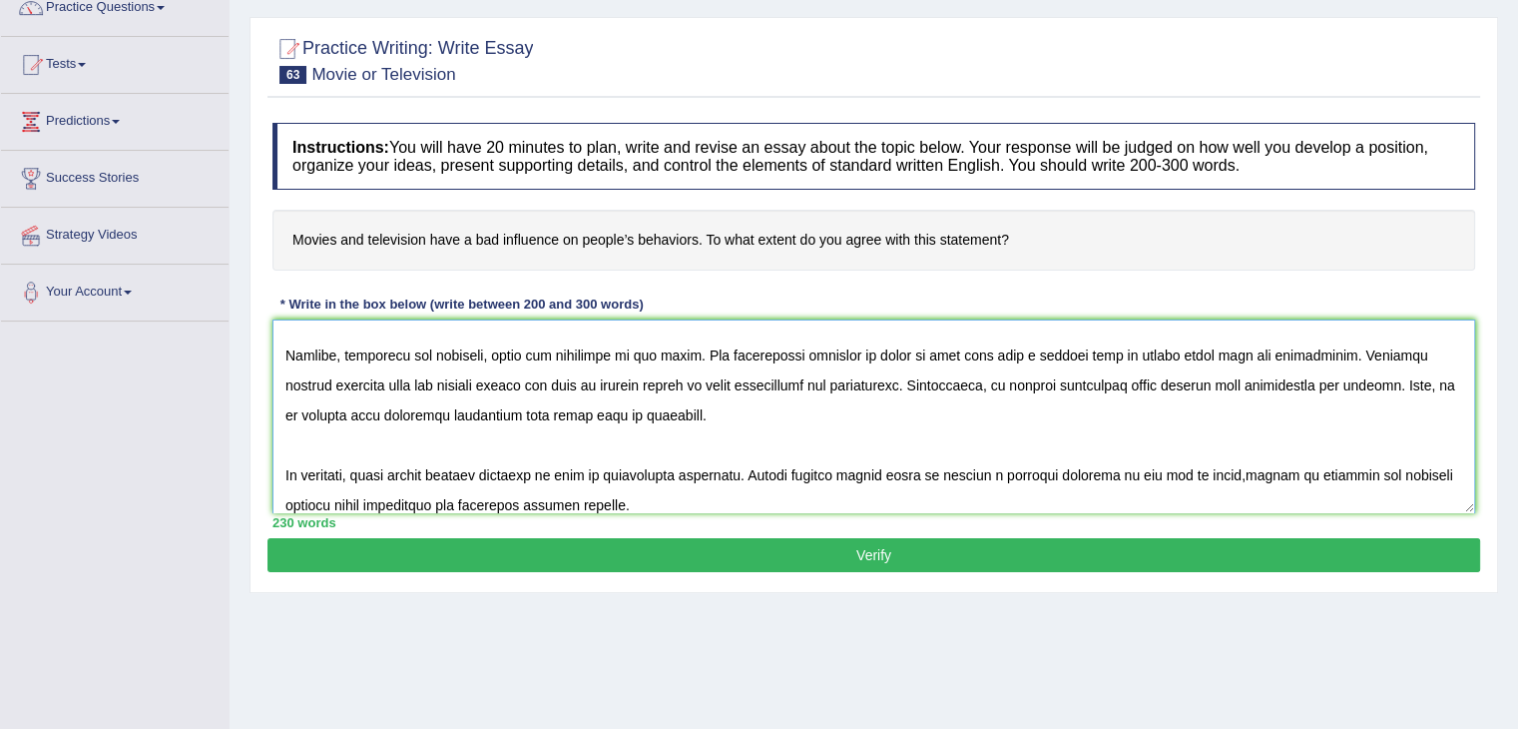
click at [1275, 472] on textarea at bounding box center [873, 416] width 1203 height 194
type textarea "The increasing influence of movie or television on our lives has ignited numero…"
click at [978, 538] on button "Verify" at bounding box center [873, 555] width 1213 height 34
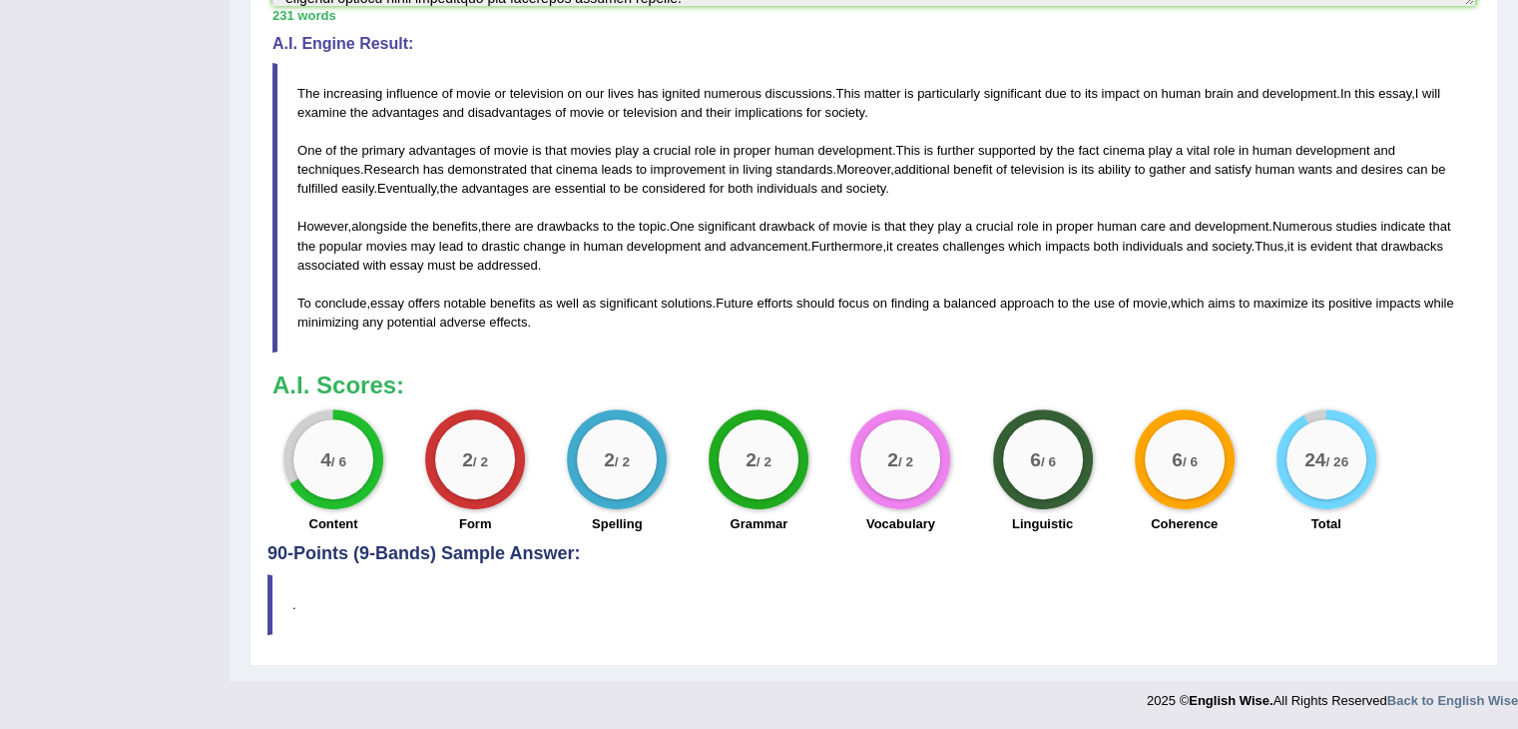
scroll to position [0, 0]
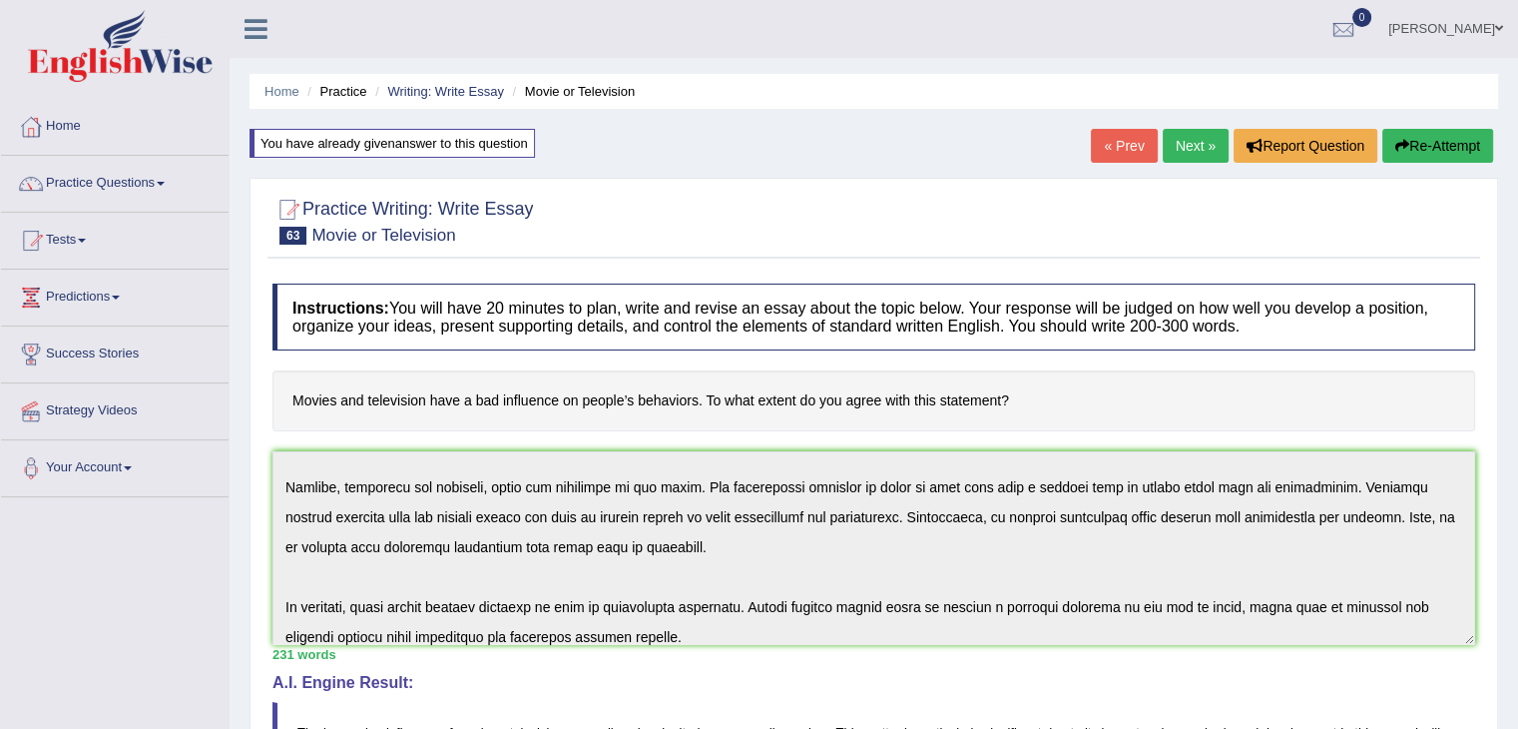
click at [1178, 143] on link "Next »" at bounding box center [1196, 146] width 66 height 34
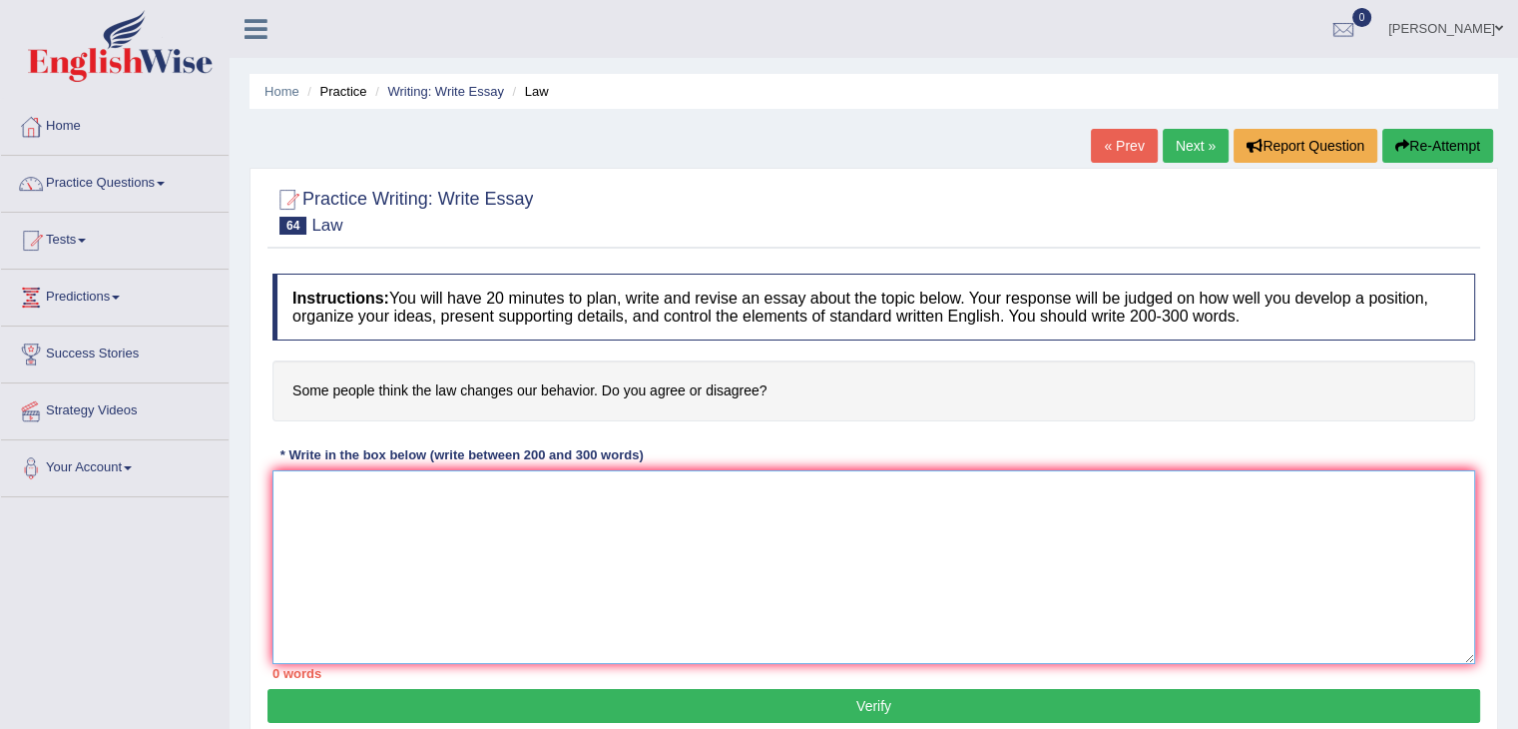
click at [454, 568] on textarea at bounding box center [873, 567] width 1203 height 194
type textarea "The increasing influence of law on our lives has ignited numer"
